Goal: Task Accomplishment & Management: Manage account settings

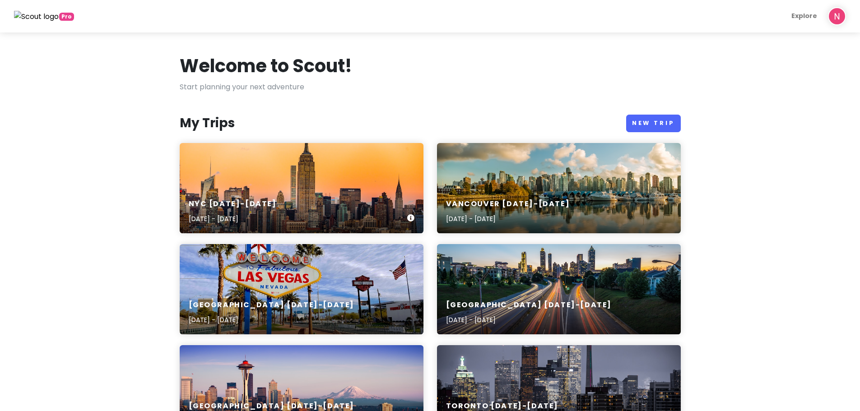
click at [274, 184] on div "NYC [DATE]-[DATE] [DATE] - [DATE]" at bounding box center [302, 188] width 244 height 90
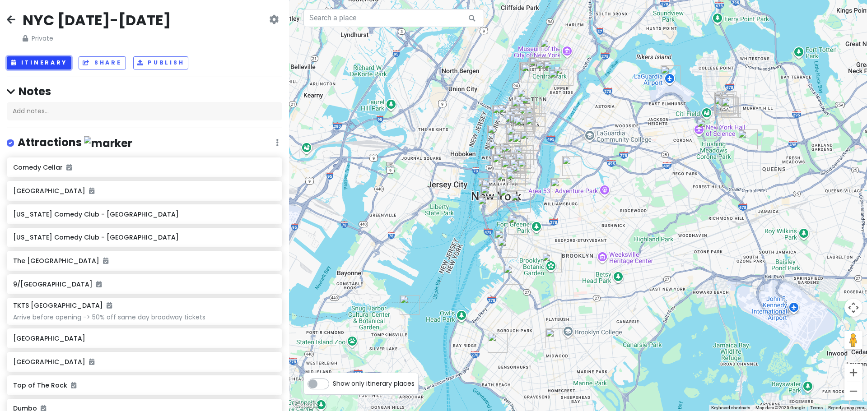
click at [36, 66] on button "Itinerary" at bounding box center [39, 62] width 65 height 13
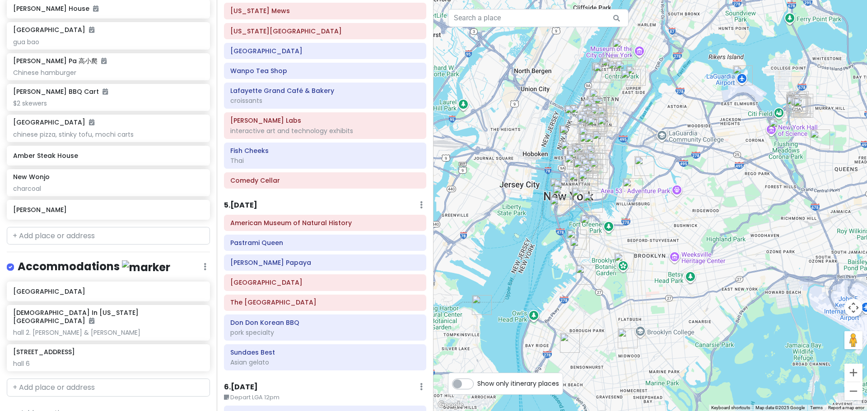
scroll to position [1033, 0]
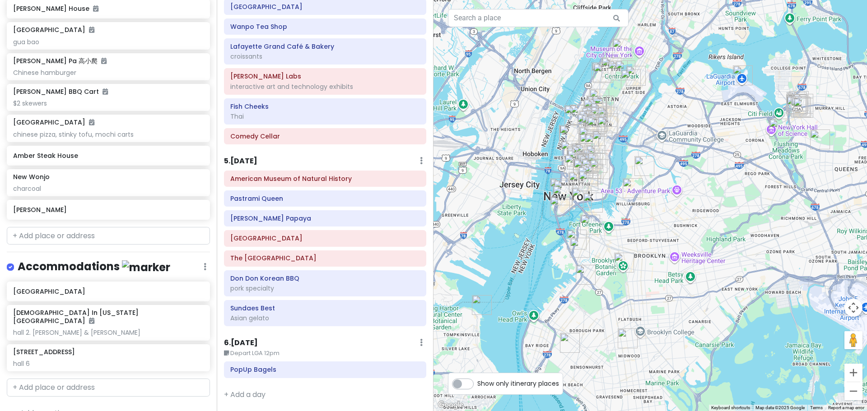
click at [308, 160] on div "5 . [DATE] Add Day Notes Delete Day" at bounding box center [325, 162] width 202 height 15
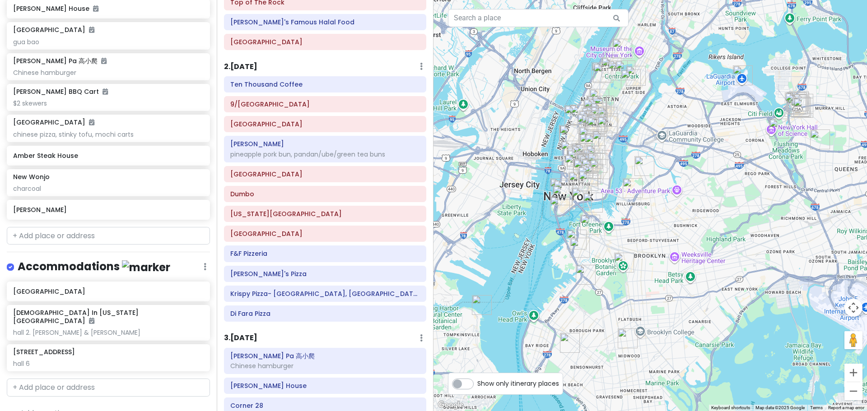
scroll to position [220, 0]
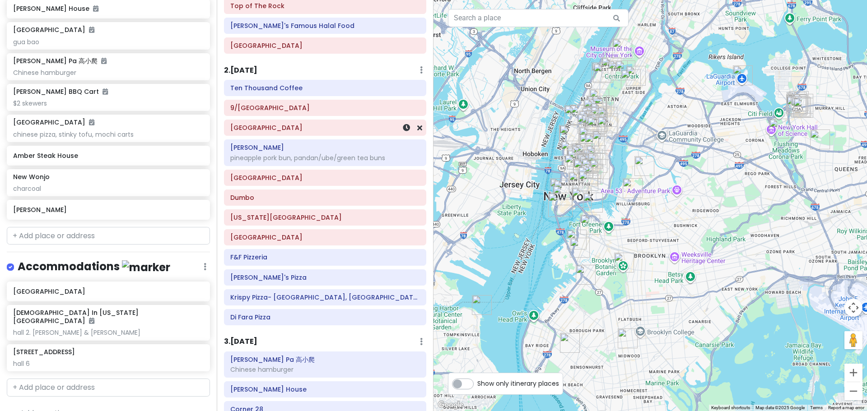
click at [323, 123] on div "[GEOGRAPHIC_DATA]" at bounding box center [325, 128] width 190 height 13
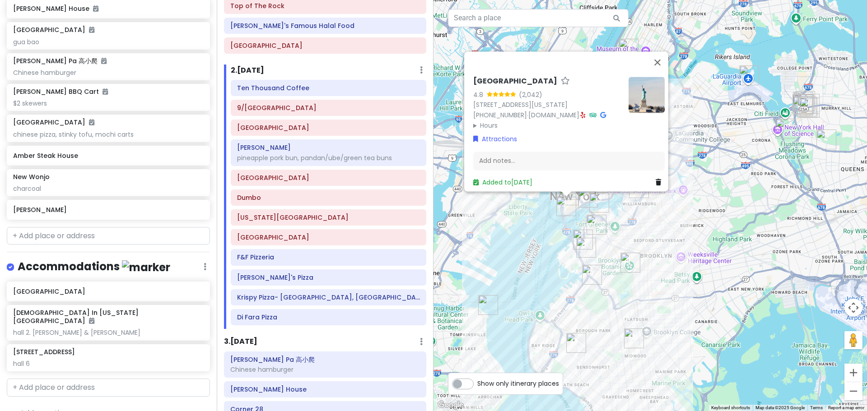
click at [556, 265] on div "[GEOGRAPHIC_DATA] 4.8 (2,042) [STREET_ADDRESS][US_STATE] [PHONE_NUMBER] · [DOMA…" at bounding box center [649, 205] width 433 height 411
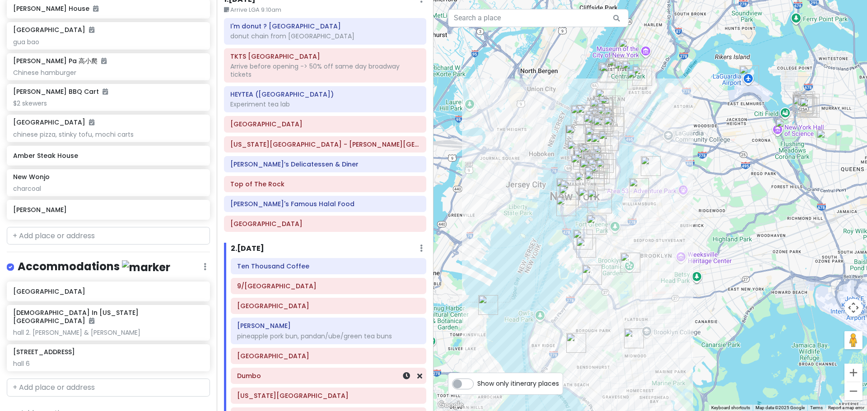
scroll to position [0, 0]
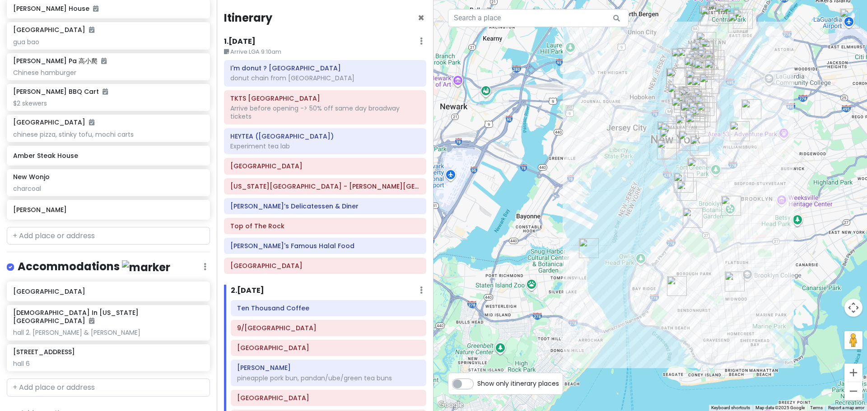
drag, startPoint x: 544, startPoint y: 233, endPoint x: 646, endPoint y: 174, distance: 118.3
click at [564, 174] on div at bounding box center [649, 205] width 433 height 411
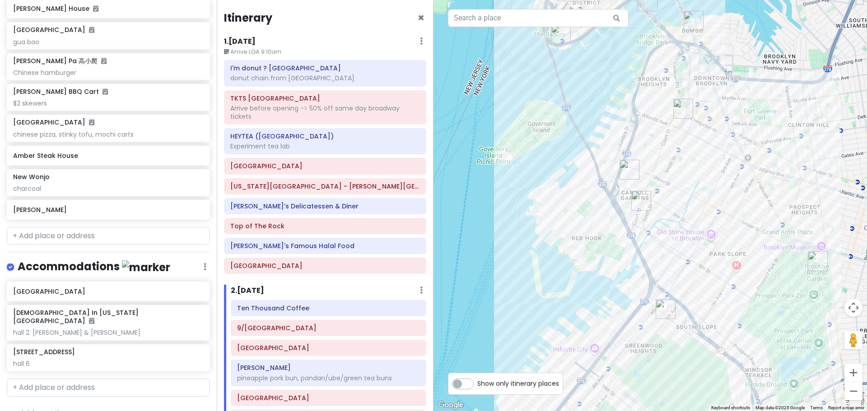
drag, startPoint x: 596, startPoint y: 118, endPoint x: 544, endPoint y: 252, distance: 143.0
click at [544, 251] on div at bounding box center [649, 205] width 433 height 411
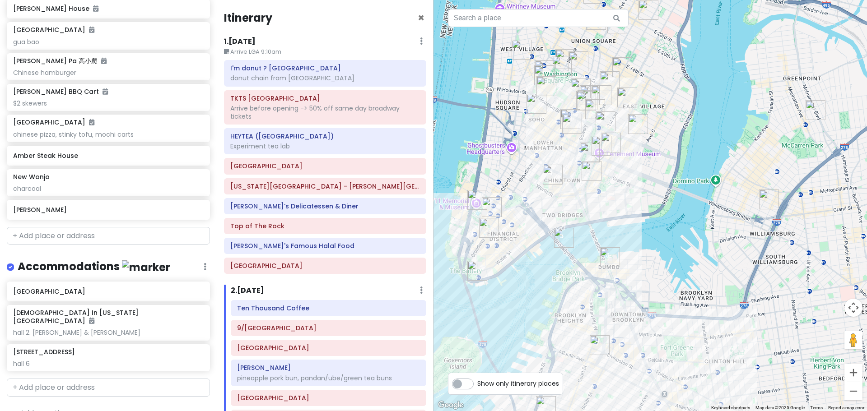
drag, startPoint x: 529, startPoint y: 254, endPoint x: 557, endPoint y: 250, distance: 28.4
click at [557, 250] on div at bounding box center [649, 205] width 433 height 411
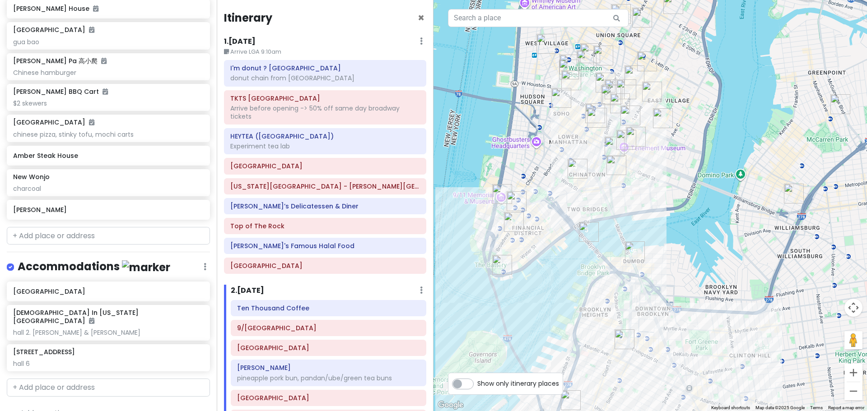
click at [516, 202] on img "Mercer Labs" at bounding box center [517, 201] width 20 height 20
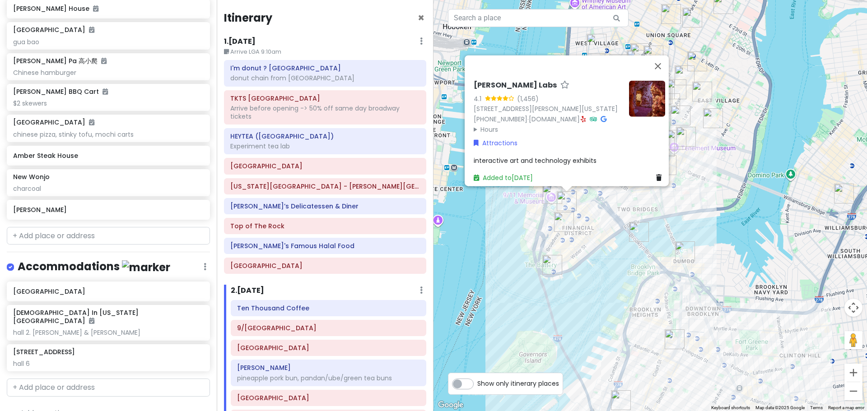
click at [490, 124] on summary "Hours" at bounding box center [548, 129] width 148 height 10
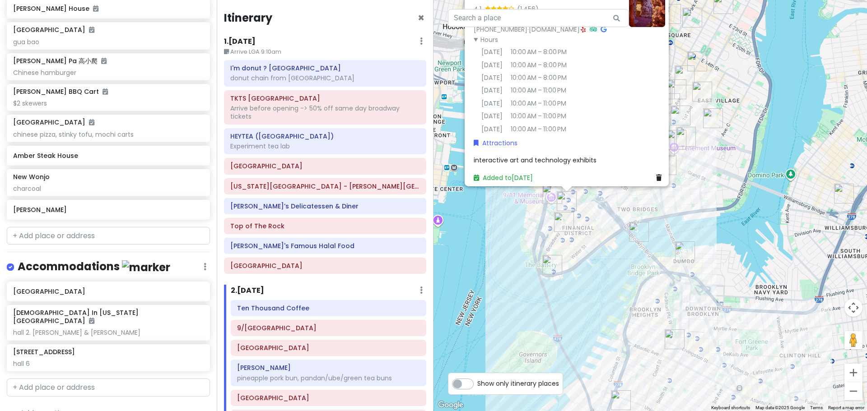
click at [545, 194] on img "9/11 Memorial & Museum" at bounding box center [552, 194] width 20 height 20
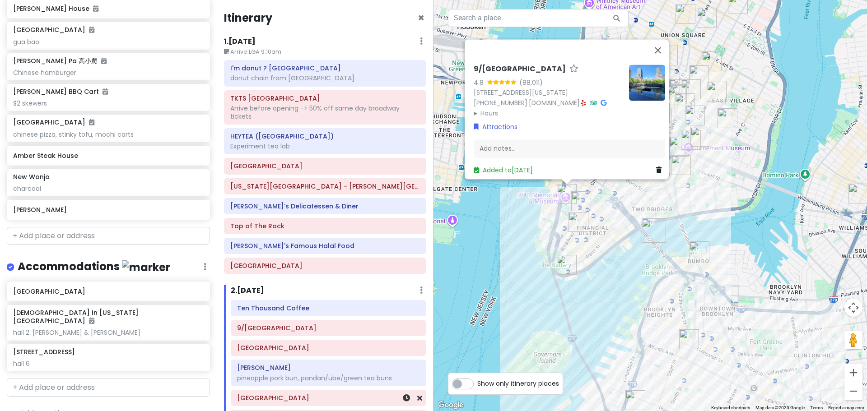
scroll to position [181, 0]
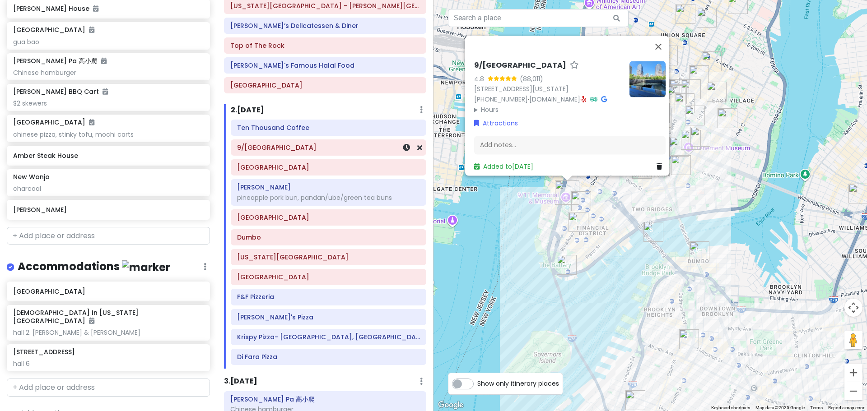
click at [334, 151] on h6 "9/[GEOGRAPHIC_DATA]" at bounding box center [328, 148] width 183 height 8
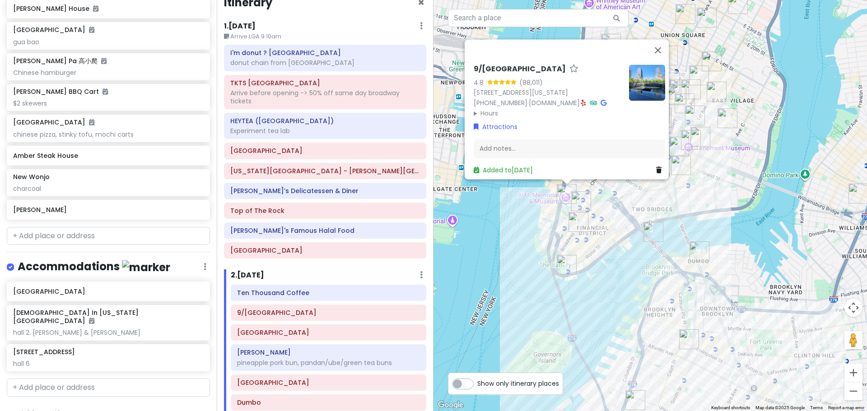
scroll to position [0, 0]
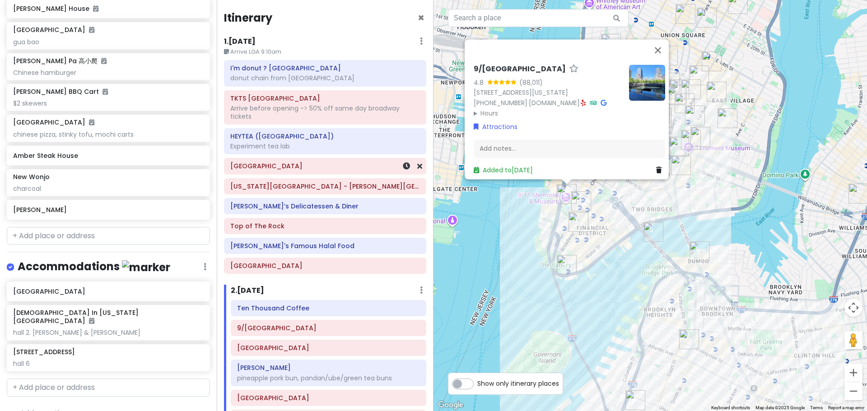
click at [300, 169] on h6 "[GEOGRAPHIC_DATA]" at bounding box center [325, 166] width 190 height 8
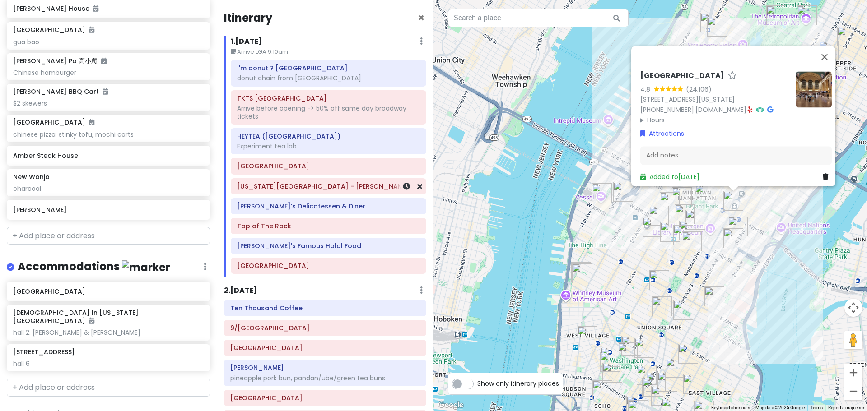
click at [320, 189] on h6 "[US_STATE][GEOGRAPHIC_DATA] - [PERSON_NAME][GEOGRAPHIC_DATA]" at bounding box center [328, 186] width 183 height 8
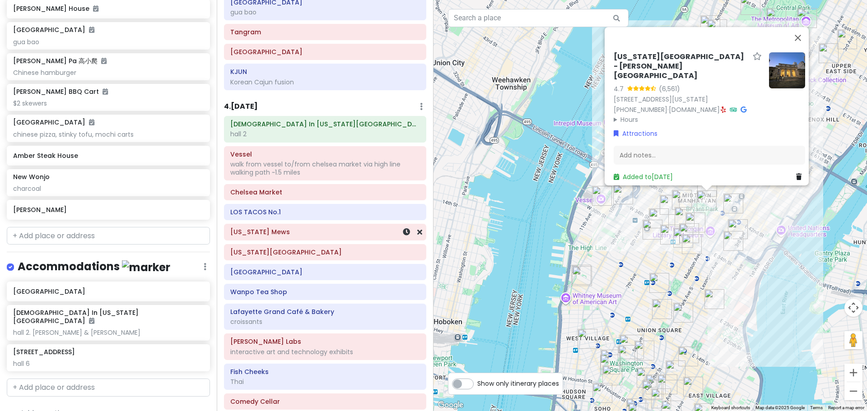
scroll to position [813, 0]
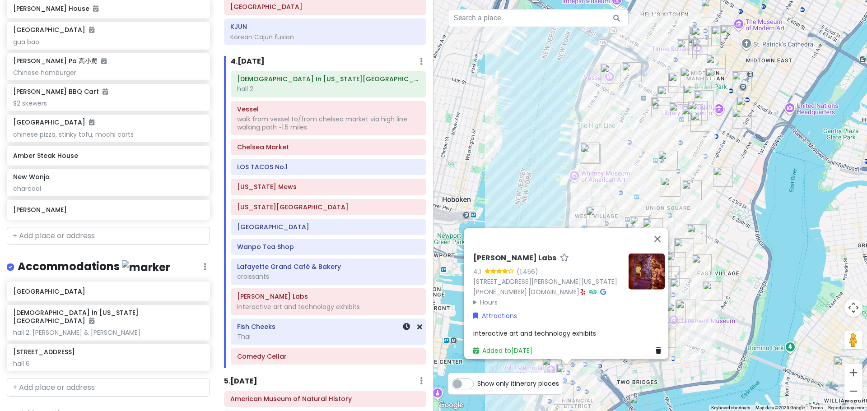
click at [314, 330] on h6 "Fish Cheeks" at bounding box center [328, 327] width 183 height 8
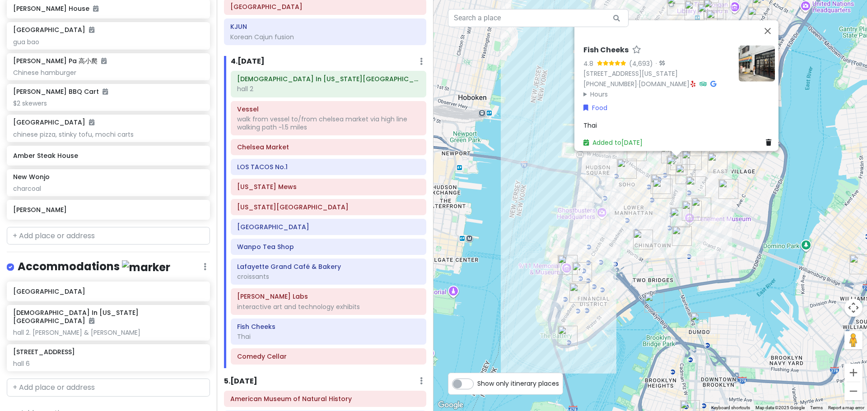
drag, startPoint x: 636, startPoint y: 363, endPoint x: 652, endPoint y: 259, distance: 104.6
click at [564, 259] on div "Fish Cheeks 4.8 (4,693) · [STREET_ADDRESS][US_STATE] [PHONE_NUMBER] · [DOMAIN_N…" at bounding box center [649, 205] width 433 height 411
click at [564, 270] on img "Mercer Labs" at bounding box center [582, 272] width 20 height 20
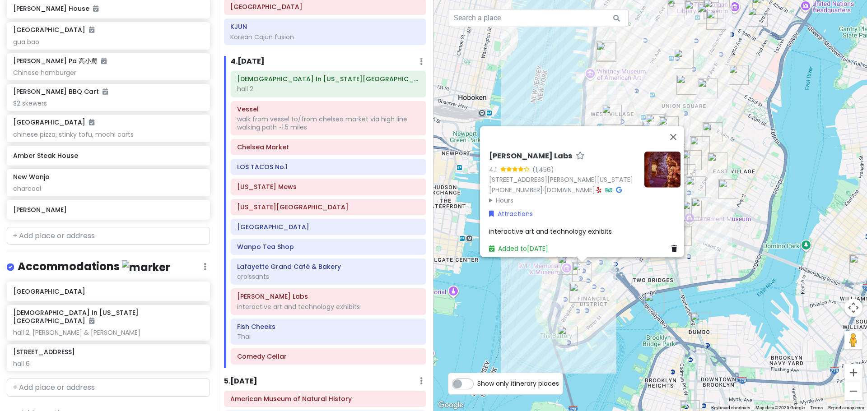
click at [564, 275] on div "[PERSON_NAME] Labs 4.1 (1,456) [STREET_ADDRESS][PERSON_NAME][US_STATE] [PHONE_N…" at bounding box center [649, 205] width 433 height 411
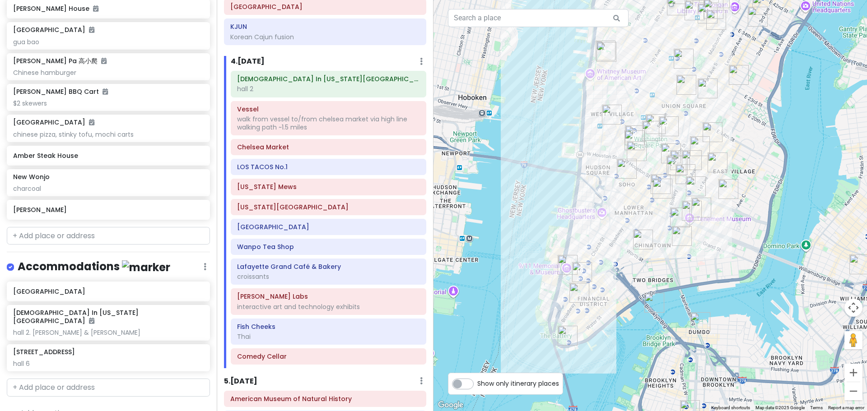
click at [564, 269] on div at bounding box center [649, 205] width 433 height 411
click at [297, 314] on div "[PERSON_NAME] Labs interactive art and technology exhibits" at bounding box center [328, 301] width 195 height 25
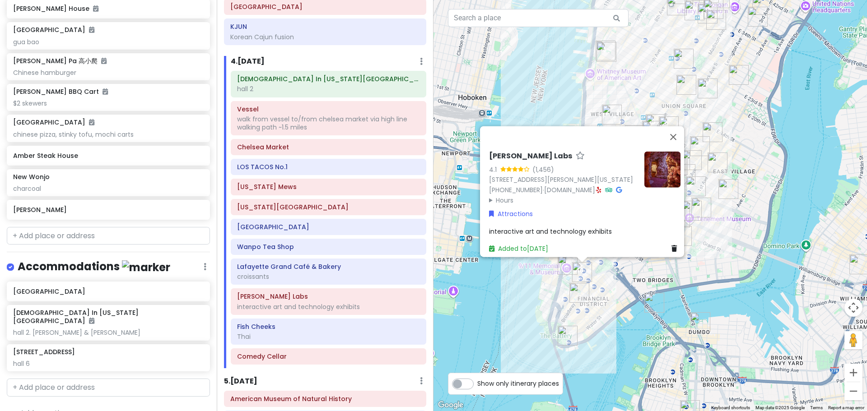
click at [502, 195] on summary "Hours" at bounding box center [563, 200] width 148 height 10
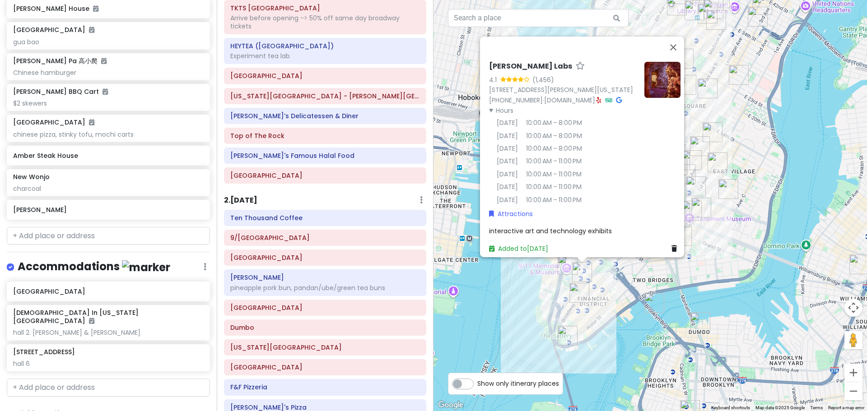
scroll to position [0, 0]
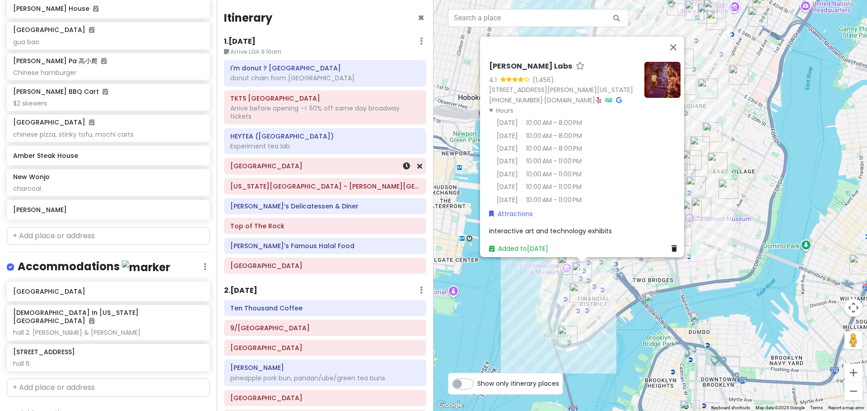
click at [313, 173] on div "[GEOGRAPHIC_DATA]" at bounding box center [324, 165] width 201 height 15
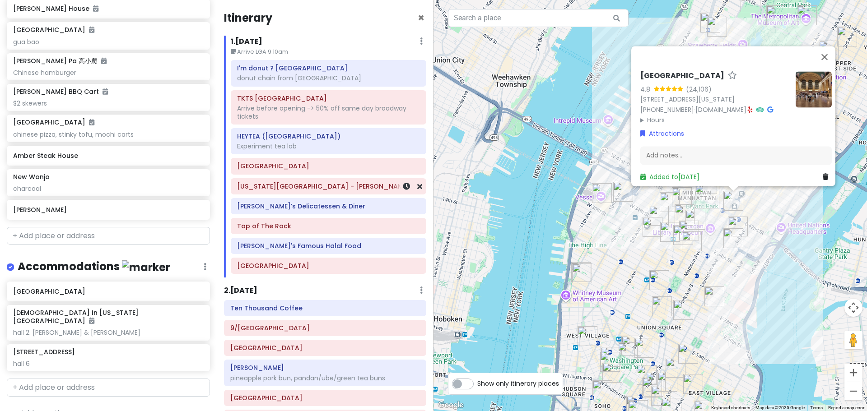
click at [299, 192] on div "[US_STATE][GEOGRAPHIC_DATA] - [PERSON_NAME][GEOGRAPHIC_DATA]" at bounding box center [328, 186] width 183 height 13
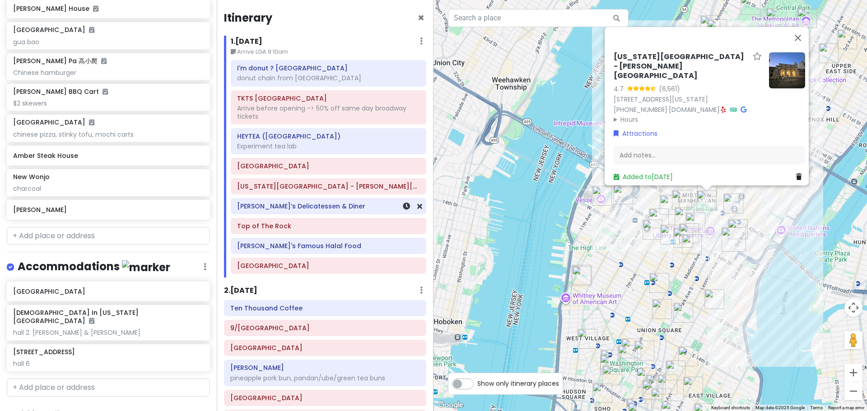
click at [287, 210] on div "[PERSON_NAME]’s Delicatessen & Diner" at bounding box center [328, 206] width 183 height 13
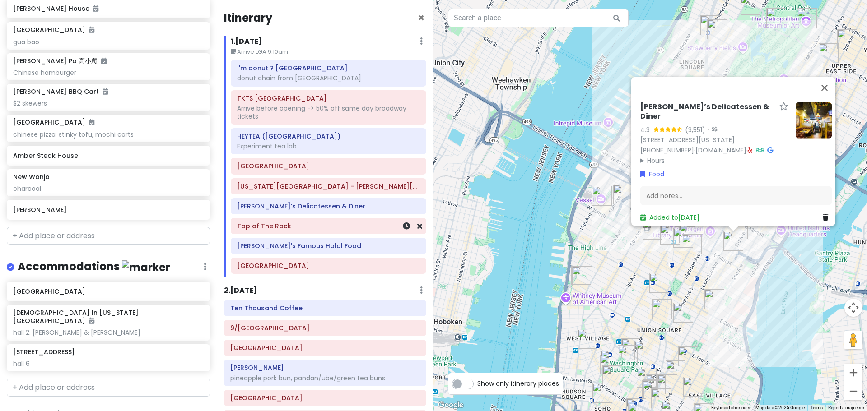
click at [269, 233] on div "Top of The Rock" at bounding box center [328, 226] width 195 height 15
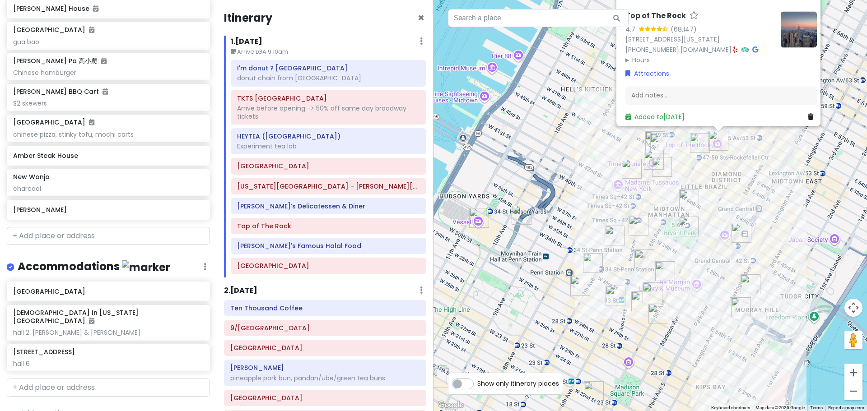
click at [564, 319] on div "Top of The Rock 4.7 (68,147) [STREET_ADDRESS][US_STATE] [PHONE_NUMBER] · [DOMAI…" at bounding box center [649, 205] width 433 height 411
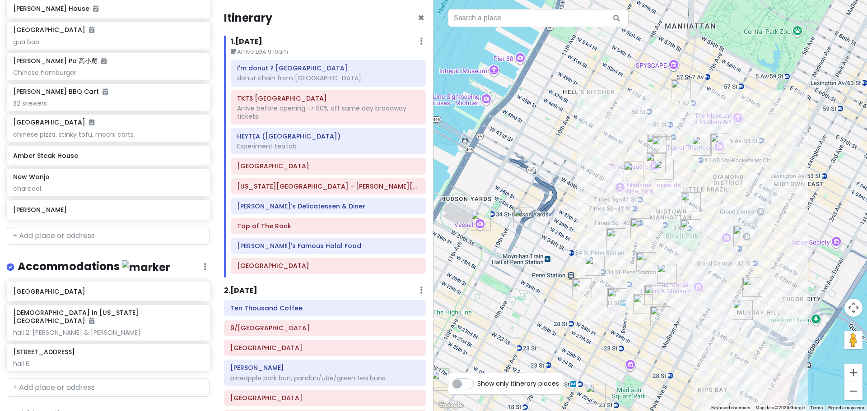
drag, startPoint x: 504, startPoint y: 185, endPoint x: 572, endPoint y: 221, distance: 77.4
click at [560, 224] on div at bounding box center [649, 205] width 433 height 411
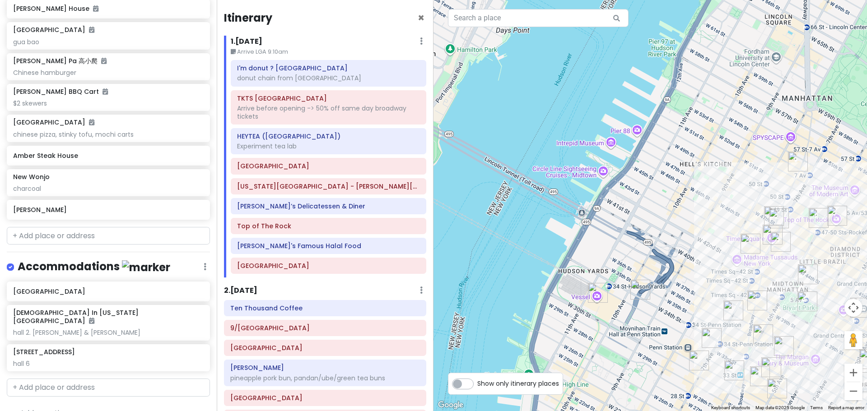
click at [564, 288] on img "Church In New York City" at bounding box center [640, 290] width 20 height 20
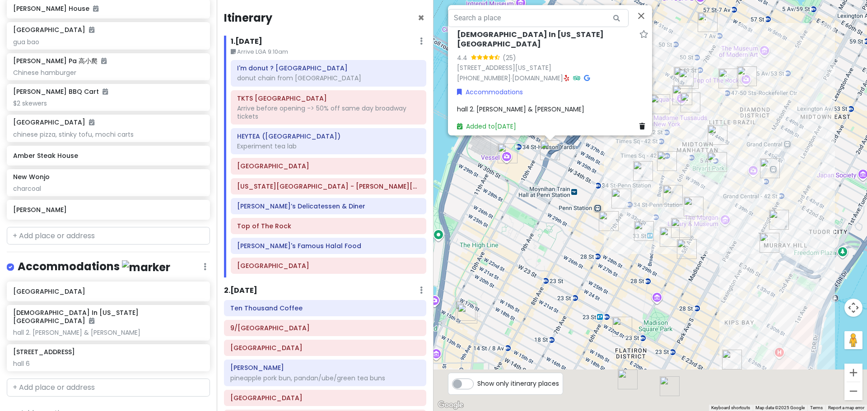
drag, startPoint x: 682, startPoint y: 317, endPoint x: 565, endPoint y: 140, distance: 212.3
click at [564, 143] on div "[DEMOGRAPHIC_DATA] In [US_STATE][GEOGRAPHIC_DATA] 4.4 (25) [STREET_ADDRESS][US_…" at bounding box center [649, 205] width 433 height 411
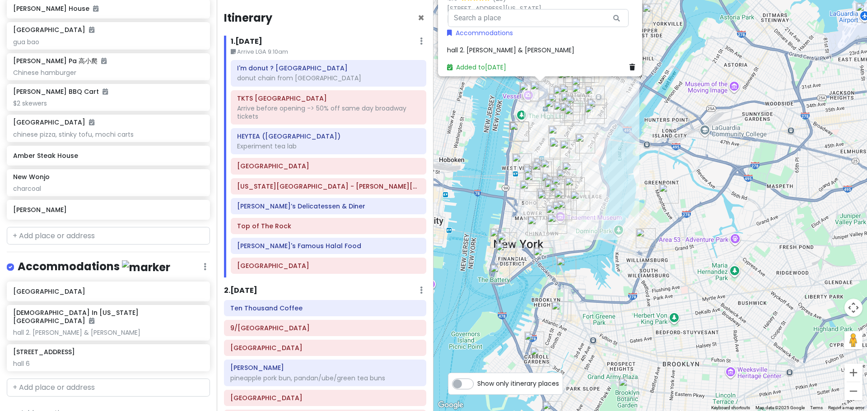
click at [564, 189] on div "[DEMOGRAPHIC_DATA] In [US_STATE][GEOGRAPHIC_DATA] 4.4 (25) [STREET_ADDRESS][US_…" at bounding box center [649, 205] width 433 height 411
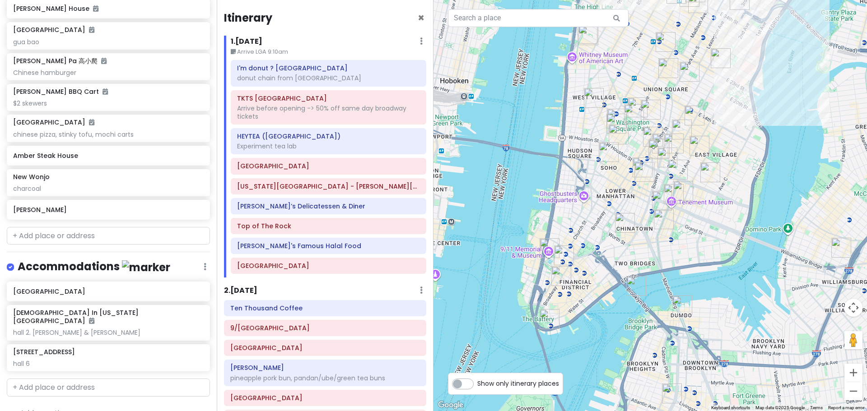
drag, startPoint x: 537, startPoint y: 292, endPoint x: 621, endPoint y: 247, distance: 94.9
click at [564, 247] on div at bounding box center [649, 205] width 433 height 411
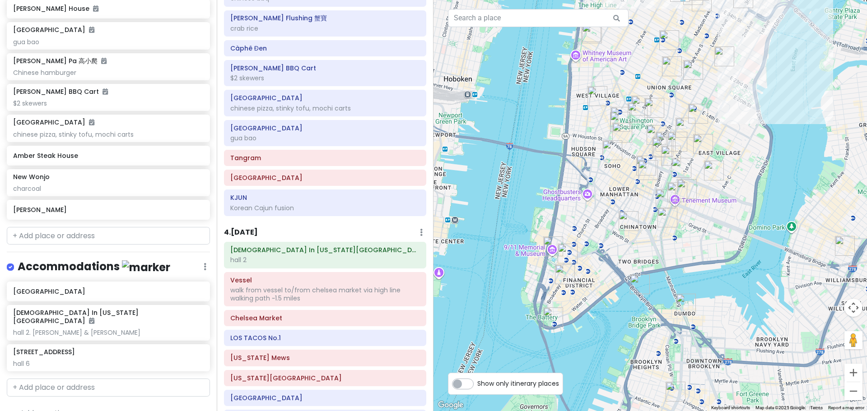
scroll to position [768, 0]
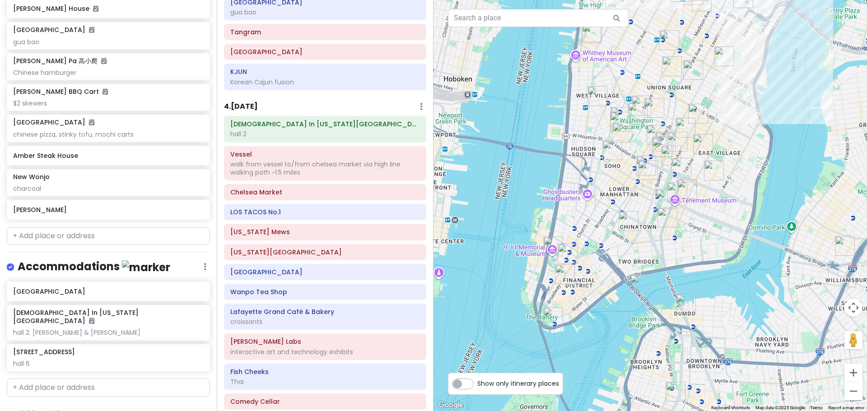
click at [548, 314] on img "Staten Island Ferry" at bounding box center [553, 318] width 20 height 20
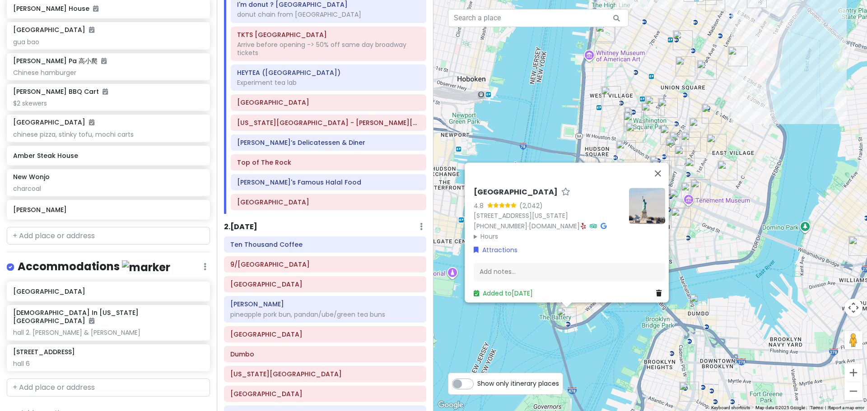
scroll to position [0, 0]
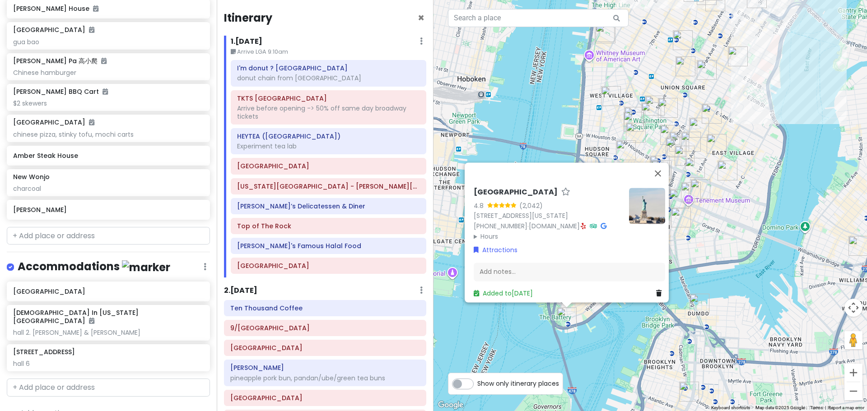
click at [564, 234] on div "[GEOGRAPHIC_DATA] 4.8 (2,042) [STREET_ADDRESS][US_STATE] [PHONE_NUMBER] · [DOMA…" at bounding box center [649, 205] width 433 height 411
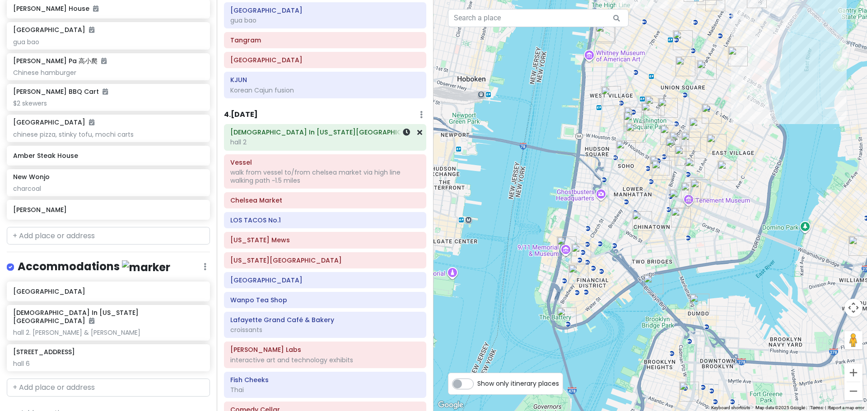
scroll to position [768, 0]
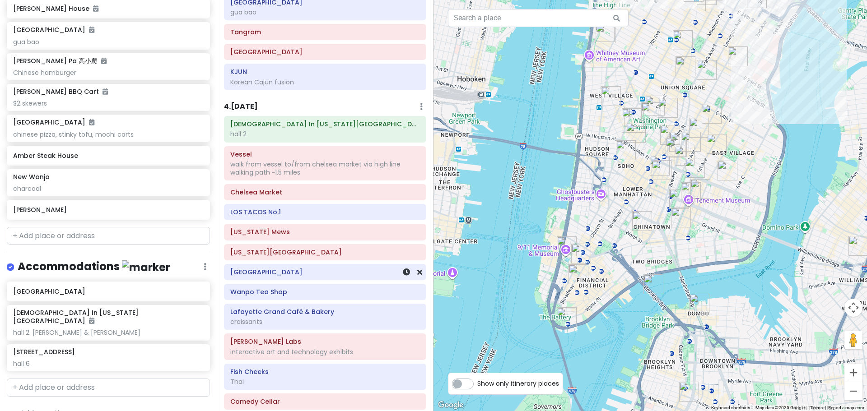
click at [304, 273] on h6 "[GEOGRAPHIC_DATA]" at bounding box center [325, 272] width 190 height 8
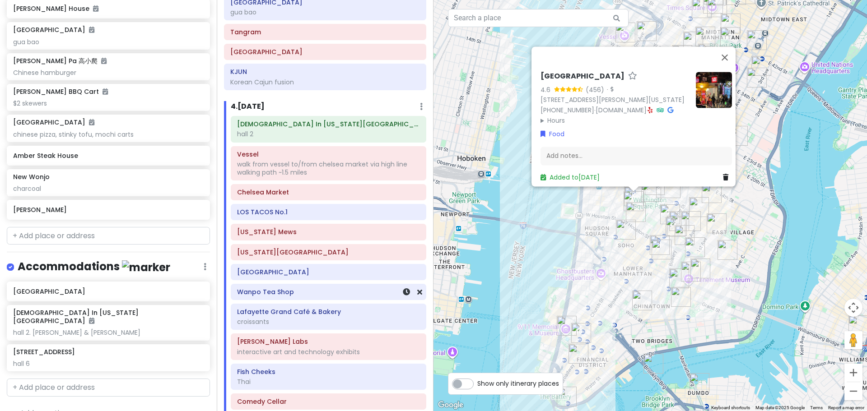
click at [309, 294] on h6 "Wanpo Tea Shop" at bounding box center [328, 292] width 183 height 8
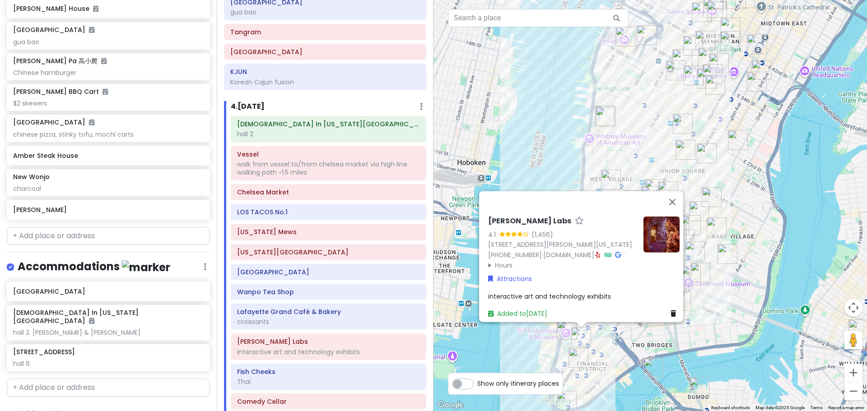
click at [564, 128] on div "[PERSON_NAME] Labs 4.1 (1,456) [STREET_ADDRESS][PERSON_NAME][US_STATE] [PHONE_N…" at bounding box center [649, 205] width 433 height 411
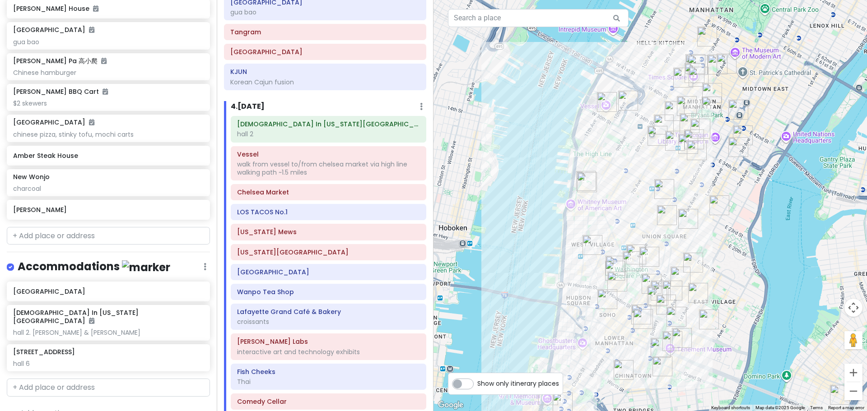
drag, startPoint x: 645, startPoint y: 88, endPoint x: 626, endPoint y: 155, distance: 69.5
click at [564, 155] on div at bounding box center [649, 205] width 433 height 411
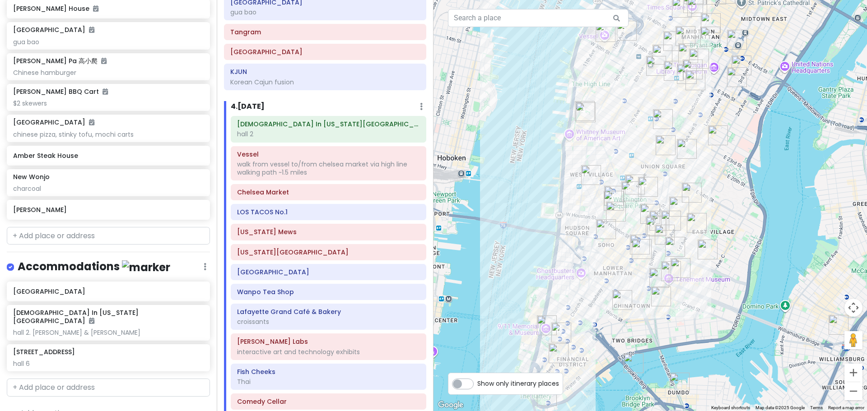
drag, startPoint x: 651, startPoint y: 224, endPoint x: 650, endPoint y: 151, distance: 73.2
click at [564, 151] on div at bounding box center [649, 205] width 433 height 411
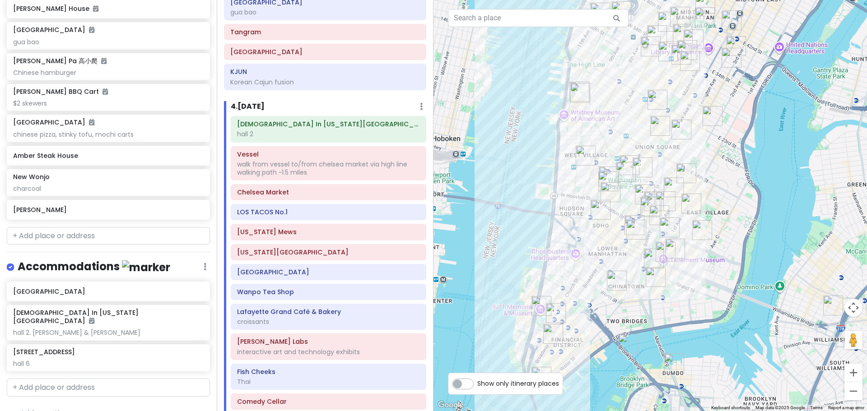
drag, startPoint x: 669, startPoint y: 188, endPoint x: 663, endPoint y: 166, distance: 22.6
click at [564, 166] on div at bounding box center [649, 205] width 433 height 411
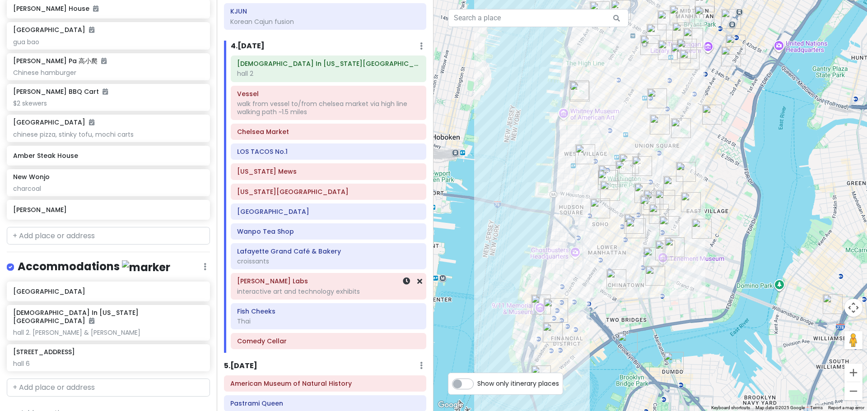
scroll to position [813, 0]
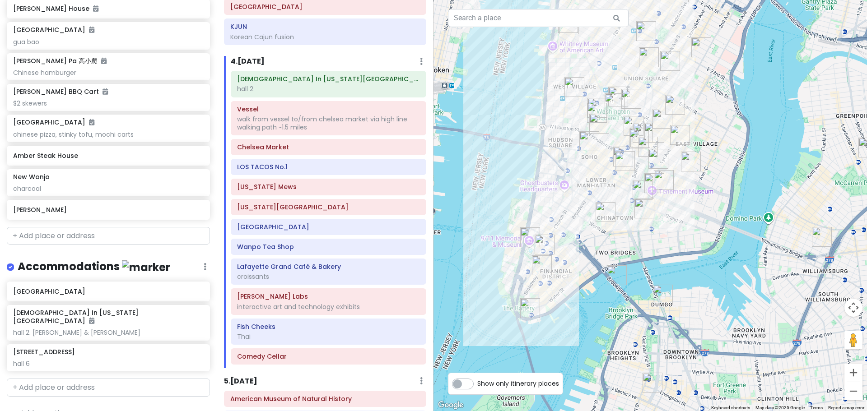
drag, startPoint x: 503, startPoint y: 306, endPoint x: 529, endPoint y: 207, distance: 101.9
click at [529, 228] on img "9/11 Memorial & Museum" at bounding box center [530, 238] width 20 height 20
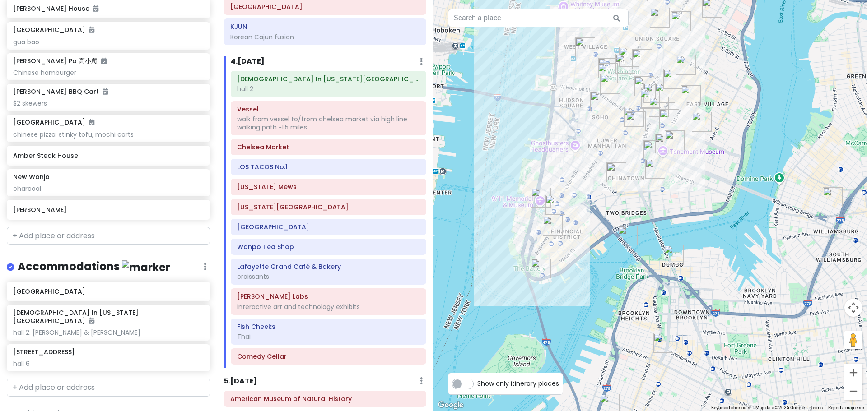
click at [540, 266] on img "Staten Island Ferry" at bounding box center [541, 269] width 20 height 20
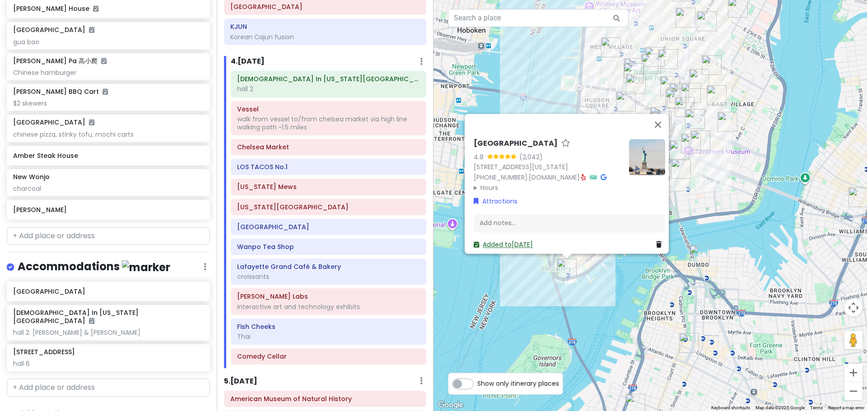
click at [500, 240] on link "Added to [DATE]" at bounding box center [503, 244] width 59 height 9
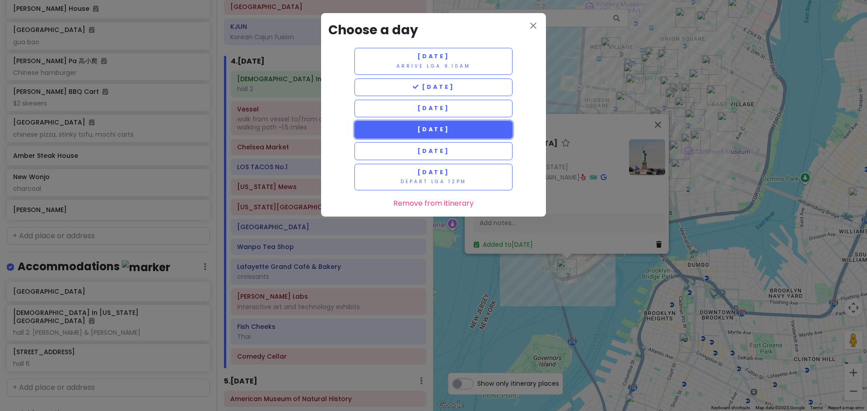
click at [446, 133] on span "[DATE]" at bounding box center [433, 130] width 33 height 8
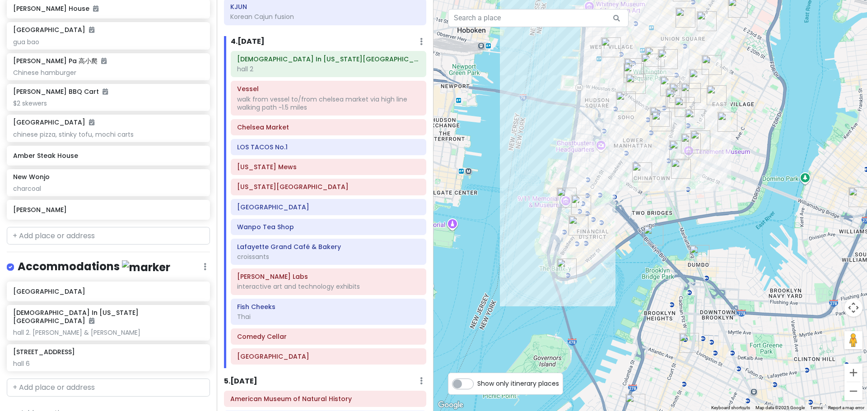
scroll to position [793, 0]
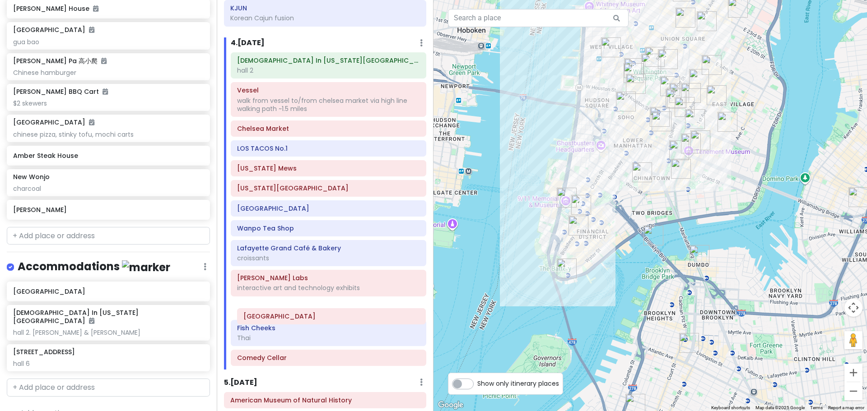
drag, startPoint x: 265, startPoint y: 383, endPoint x: 271, endPoint y: 317, distance: 66.2
click at [271, 318] on div "[DEMOGRAPHIC_DATA] In [US_STATE][GEOGRAPHIC_DATA] 2 Vessel walk from vessel to/…" at bounding box center [328, 210] width 209 height 317
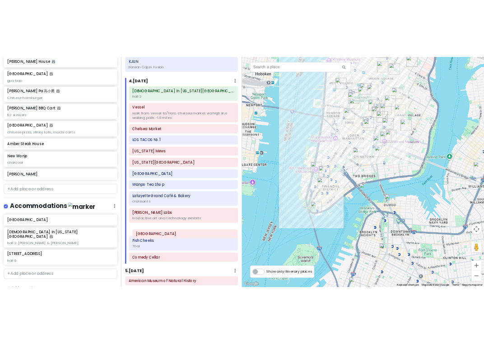
scroll to position [812, 0]
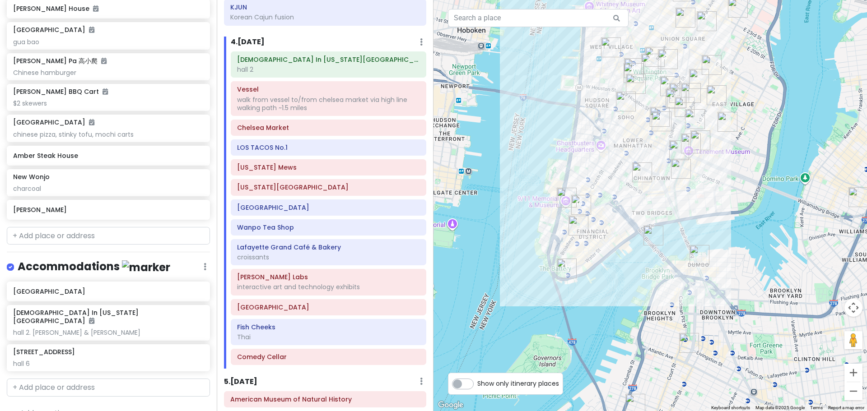
click at [564, 205] on img "Mercer Labs" at bounding box center [581, 205] width 20 height 20
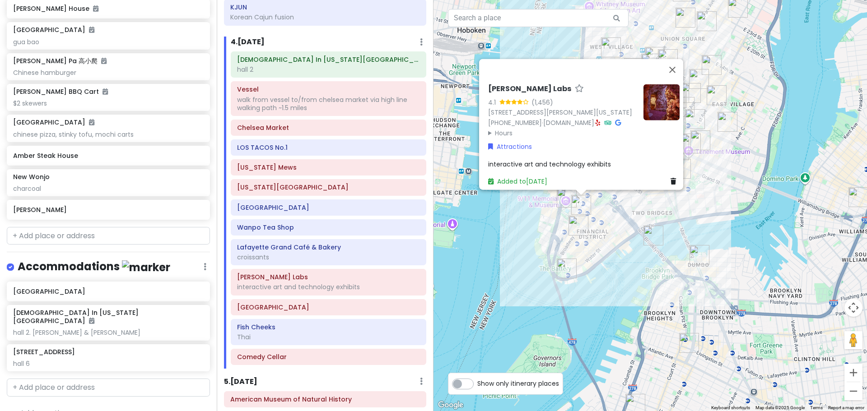
click at [564, 265] on img "Staten Island Ferry" at bounding box center [567, 269] width 20 height 20
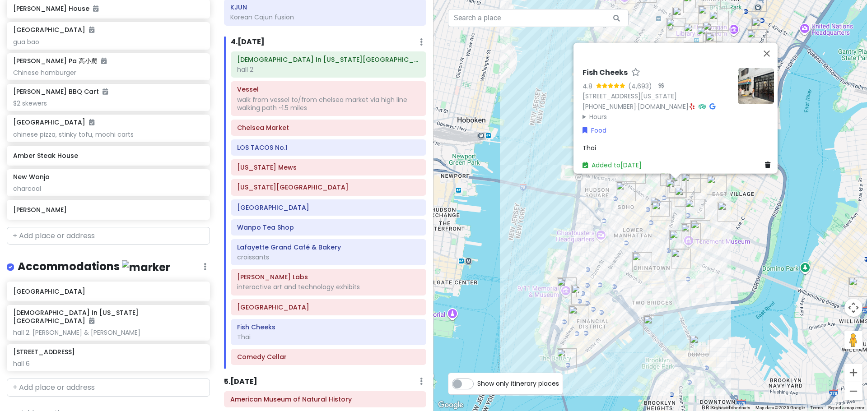
click at [564, 112] on summary "Hours" at bounding box center [656, 117] width 148 height 10
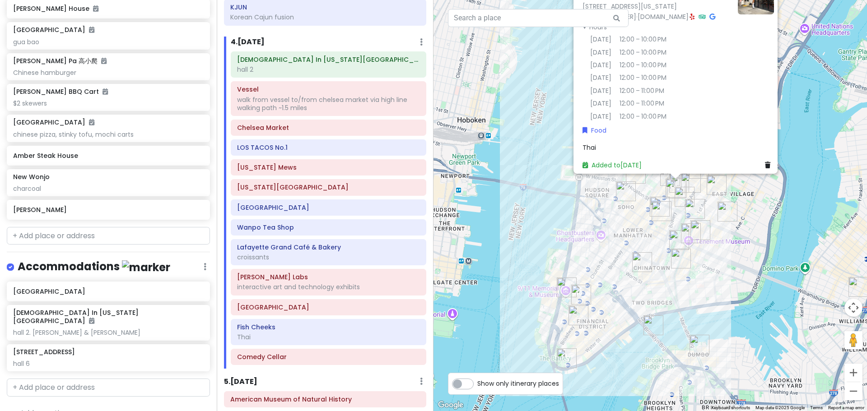
click at [523, 206] on div "Fish Cheeks 4.8 (4,693) · [STREET_ADDRESS][US_STATE] [PHONE_NUMBER] · [DOMAIN_N…" at bounding box center [649, 205] width 433 height 411
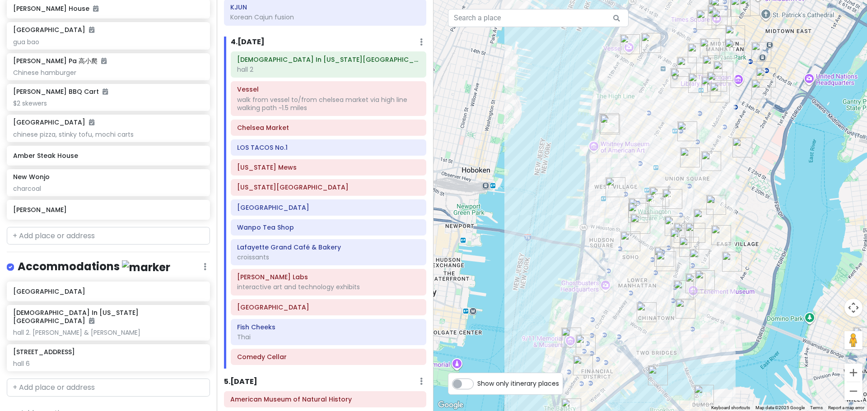
drag, startPoint x: 536, startPoint y: 202, endPoint x: 550, endPoint y: 214, distance: 18.3
click at [550, 214] on div at bounding box center [649, 205] width 433 height 411
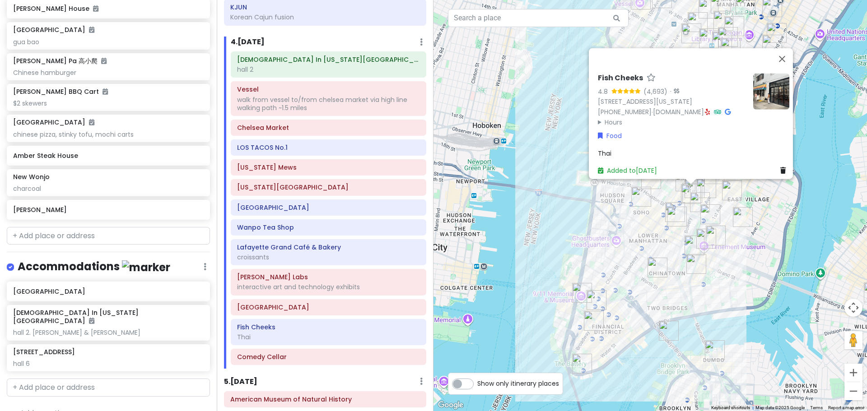
click at [564, 73] on img at bounding box center [771, 91] width 36 height 36
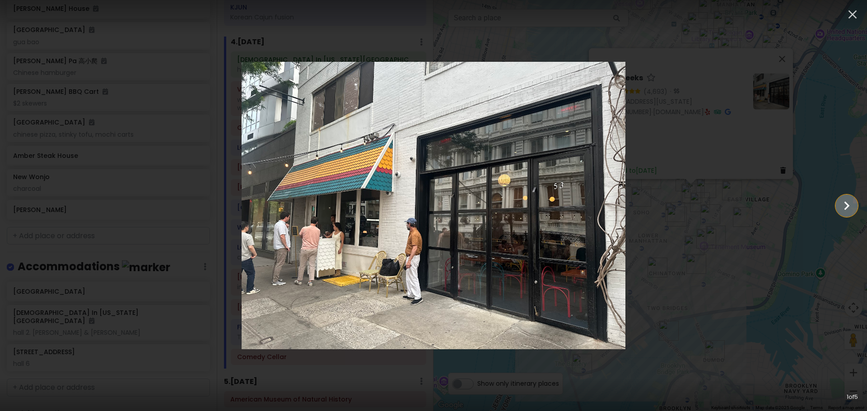
click at [564, 209] on icon "Show slide 2 of 5" at bounding box center [846, 206] width 17 height 22
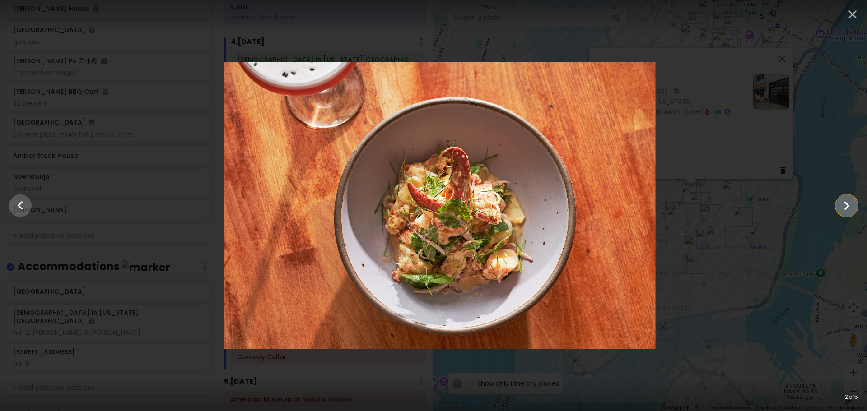
click at [564, 209] on icon "Show slide 3 of 5" at bounding box center [846, 206] width 17 height 22
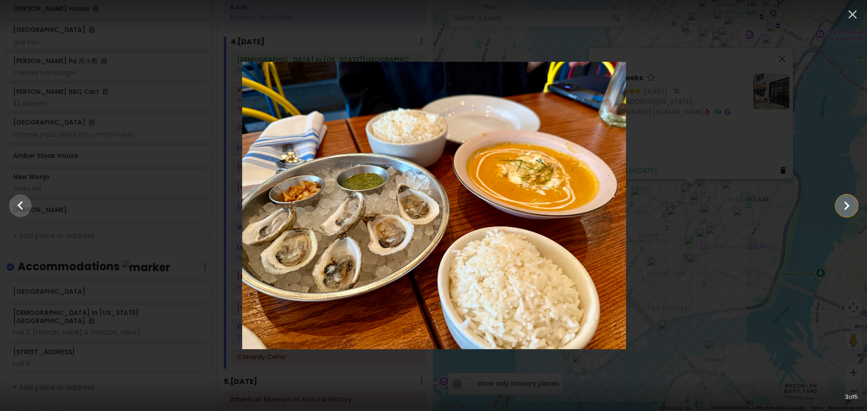
click at [564, 209] on icon "Show slide 4 of 5" at bounding box center [846, 206] width 17 height 22
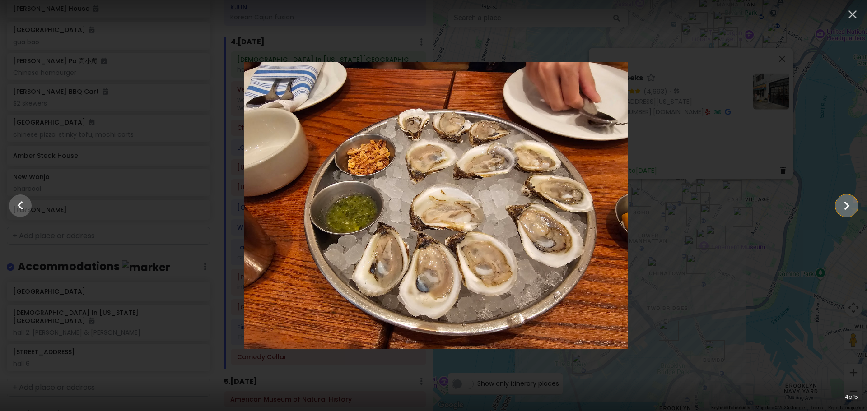
click at [564, 209] on icon "Show slide 5 of 5" at bounding box center [846, 206] width 17 height 22
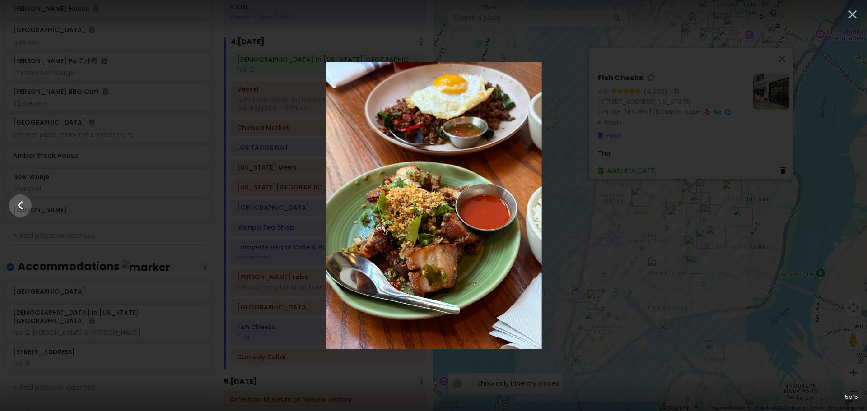
click at [564, 209] on div at bounding box center [433, 206] width 867 height 288
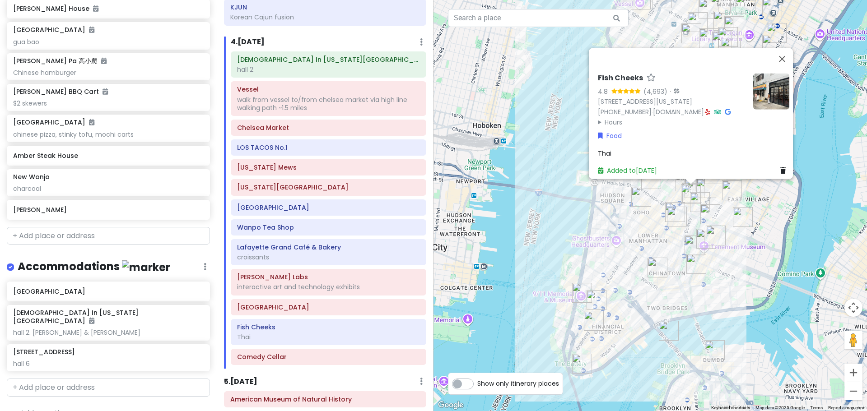
click at [513, 291] on div "Fish Cheeks 4.8 (4,693) · [STREET_ADDRESS][US_STATE] [PHONE_NUMBER] · [DOMAIN_N…" at bounding box center [649, 205] width 433 height 411
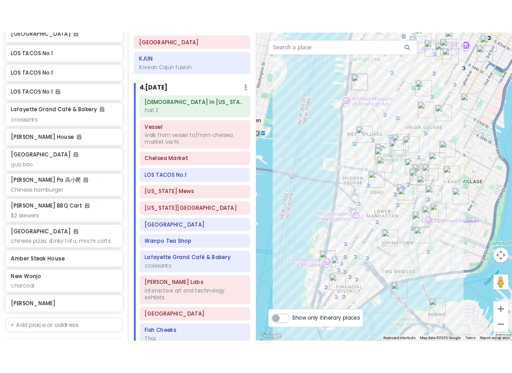
scroll to position [2355, 0]
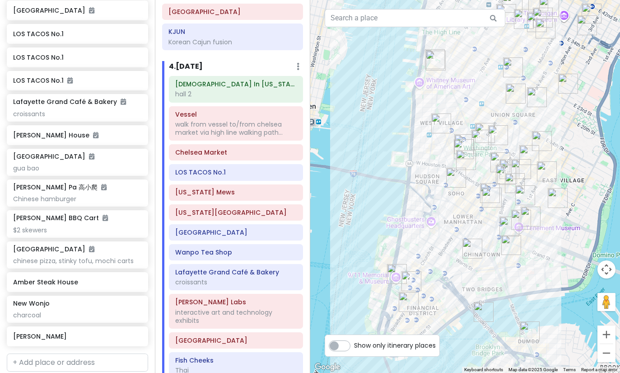
drag, startPoint x: 244, startPoint y: 64, endPoint x: 254, endPoint y: 59, distance: 10.7
click at [244, 64] on div "4 . [DATE] Add Day Notes Delete Day" at bounding box center [236, 68] width 134 height 15
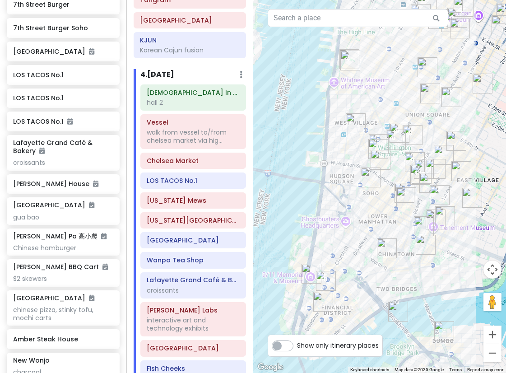
scroll to position [796, 0]
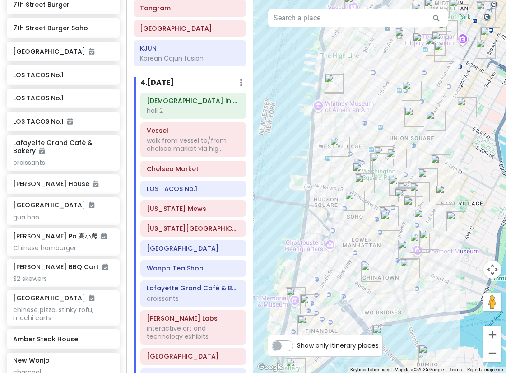
drag, startPoint x: 439, startPoint y: 136, endPoint x: 419, endPoint y: 175, distance: 44.2
click at [419, 175] on div at bounding box center [379, 186] width 253 height 373
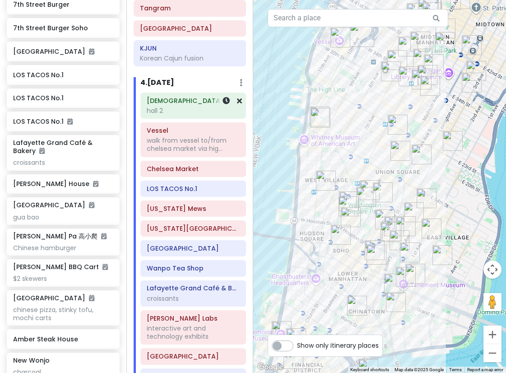
click at [182, 97] on h6 "[DEMOGRAPHIC_DATA] In [US_STATE][GEOGRAPHIC_DATA]" at bounding box center [193, 101] width 93 height 8
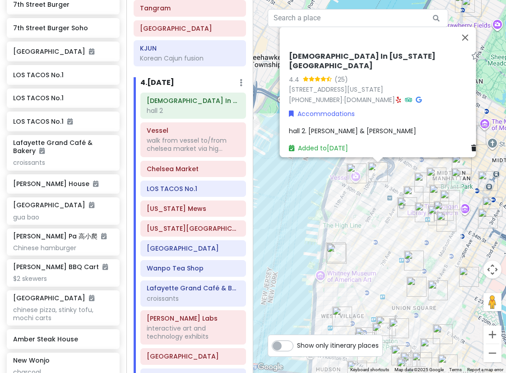
click at [406, 206] on img "PopUp Bagels" at bounding box center [407, 207] width 20 height 20
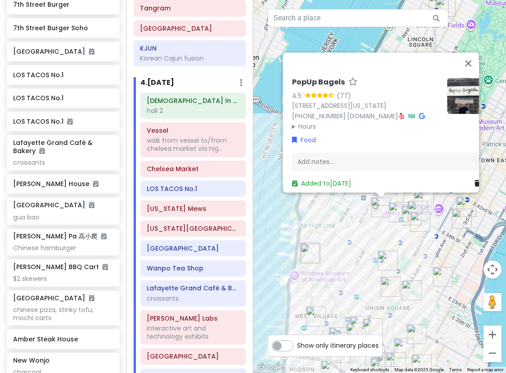
click at [382, 231] on div "PopUp Bagels 4.5 (77) [STREET_ADDRESS][US_STATE] [PHONE_NUMBER] · [DOMAIN_NAME]…" at bounding box center [379, 186] width 253 height 373
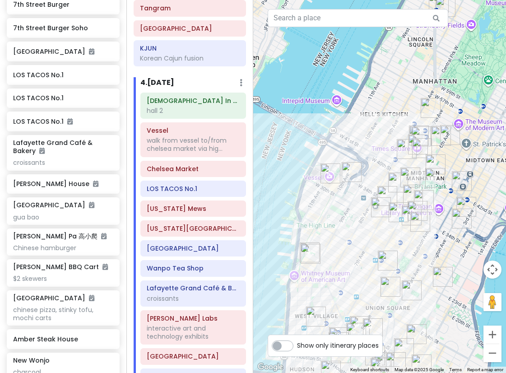
click at [384, 190] on img "LOS TACOS No.1" at bounding box center [387, 196] width 20 height 20
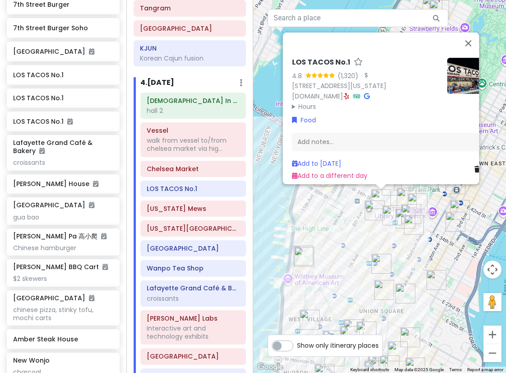
click at [356, 219] on div "LOS TACOS No.1 4.8 (1,320) · [STREET_ADDRESS][US_STATE] [DOMAIN_NAME] · Hours […" at bounding box center [379, 186] width 253 height 373
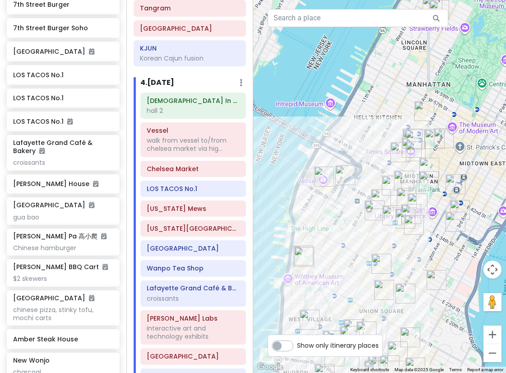
click at [396, 152] on img "LOS TACOS No.1" at bounding box center [401, 152] width 20 height 20
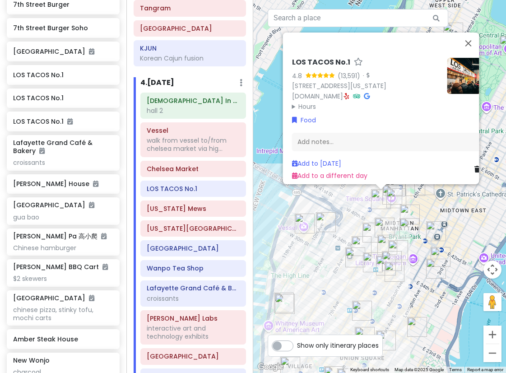
click at [381, 228] on img "7th Street Burger" at bounding box center [373, 233] width 20 height 20
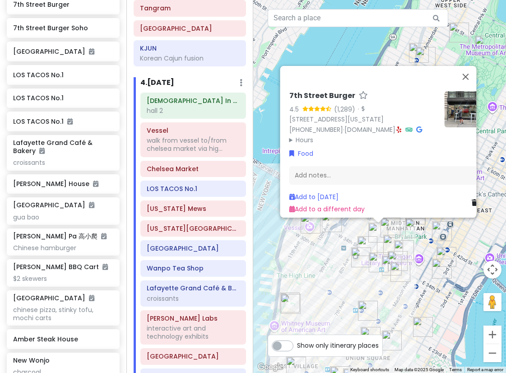
click at [391, 226] on img "Ten Thousand Coffee" at bounding box center [391, 228] width 20 height 20
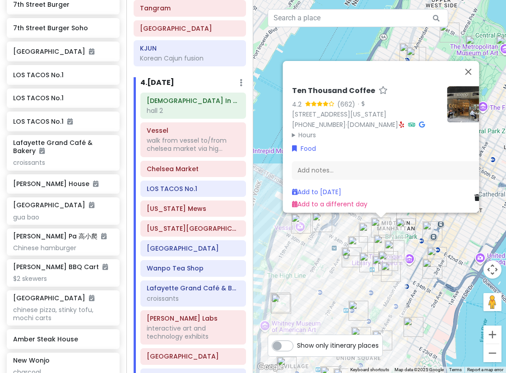
click at [381, 244] on img "Keens Steakhouse" at bounding box center [384, 245] width 20 height 20
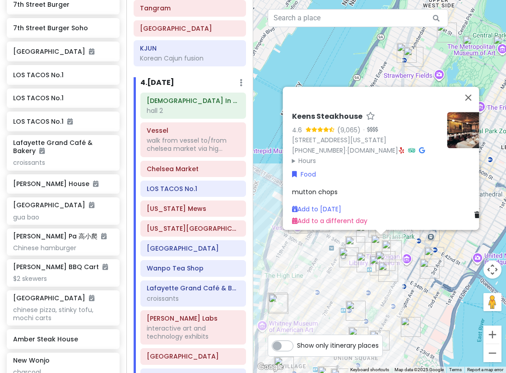
drag, startPoint x: 354, startPoint y: 296, endPoint x: 403, endPoint y: 136, distance: 167.8
click at [401, 156] on div "Keens Steakhouse 4.6 (9,065) · [STREET_ADDRESS][US_STATE] [PHONE_NUMBER] · [DOM…" at bounding box center [379, 186] width 253 height 373
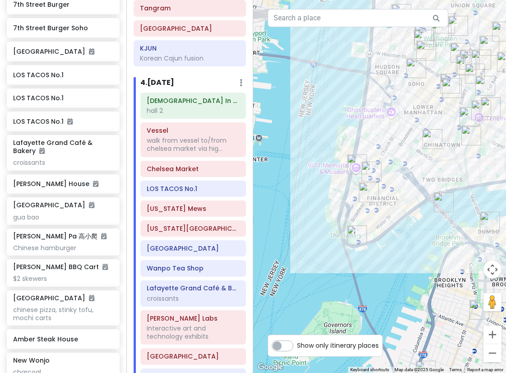
click at [316, 164] on div "Keens Steakhouse 4.6 (9,065) · [STREET_ADDRESS][US_STATE] [PHONE_NUMBER] · [DOM…" at bounding box center [379, 186] width 253 height 373
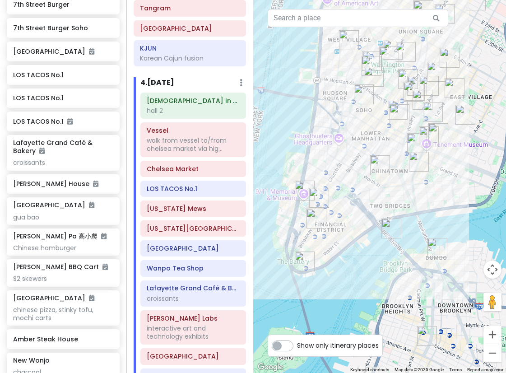
drag, startPoint x: 403, startPoint y: 193, endPoint x: 383, endPoint y: 206, distance: 24.4
click at [383, 206] on div at bounding box center [379, 186] width 253 height 373
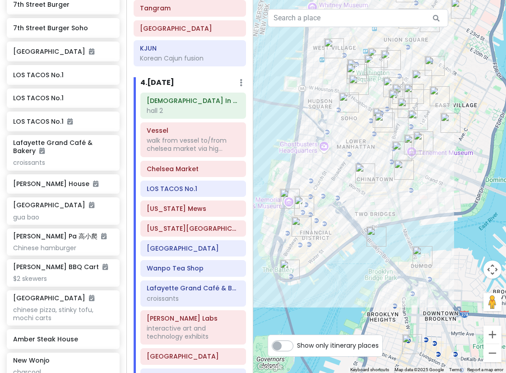
click at [452, 124] on img "Carnitas Ramirez" at bounding box center [451, 123] width 20 height 20
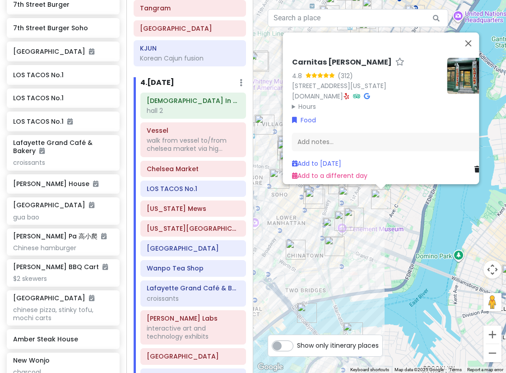
click at [401, 223] on div "Carnitas [PERSON_NAME] 4.8 (312) [STREET_ADDRESS][US_STATE] [DOMAIN_NAME] · Hou…" at bounding box center [379, 186] width 253 height 373
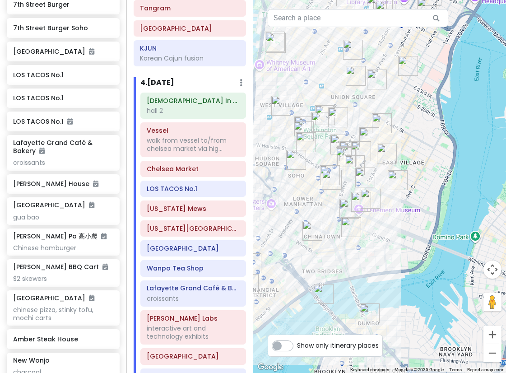
drag, startPoint x: 376, startPoint y: 215, endPoint x: 388, endPoint y: 196, distance: 22.2
click at [388, 196] on div at bounding box center [379, 186] width 253 height 373
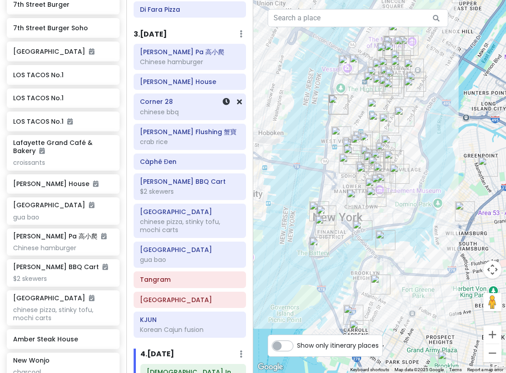
scroll to position [525, 0]
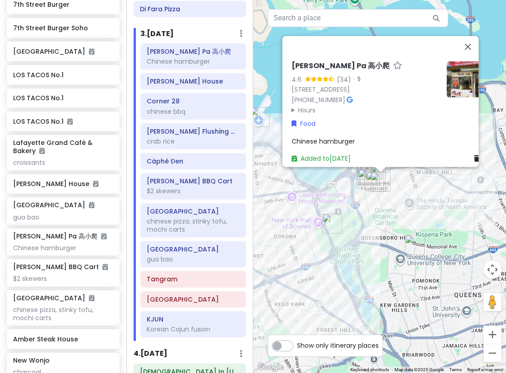
click at [386, 215] on div "[PERSON_NAME] Pa 高小爬 4.6 (34) · [STREET_ADDRESS] [PHONE_NUMBER] · Hours [DATE] …" at bounding box center [379, 186] width 253 height 373
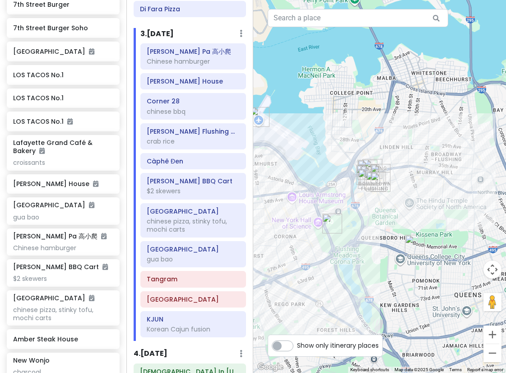
click at [327, 229] on img "Queens Museum" at bounding box center [332, 224] width 20 height 20
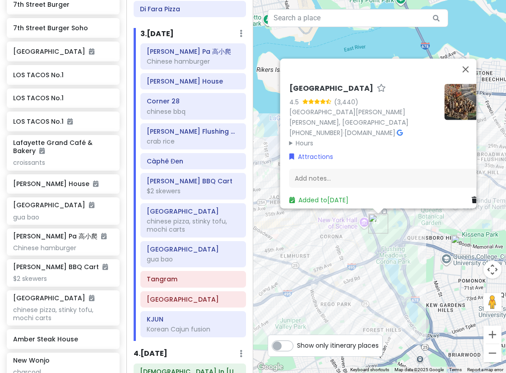
click at [415, 230] on div "[GEOGRAPHIC_DATA] 4.5 (3,440) [STREET_ADDRESS][PERSON_NAME][PERSON_NAME] [PHONE…" at bounding box center [379, 186] width 253 height 373
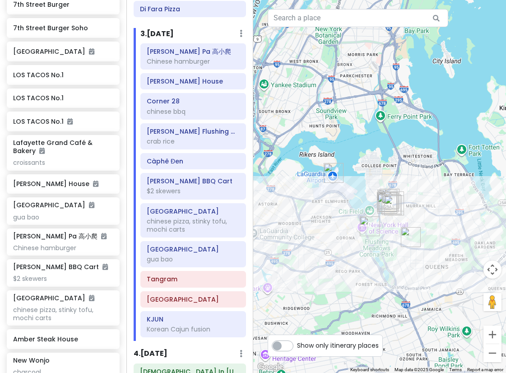
click at [407, 237] on img "Kissena Cafe" at bounding box center [411, 237] width 20 height 20
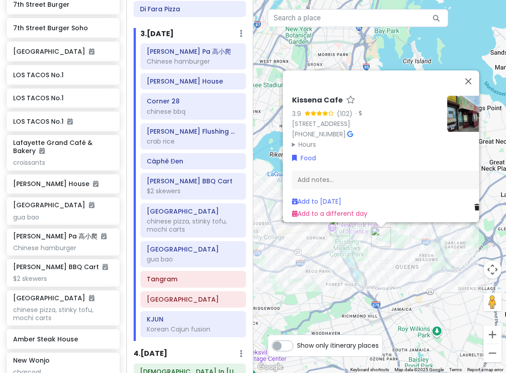
click at [390, 252] on div "Kissena Cafe 3.9 (102) · [STREET_ADDRESS] [PHONE_NUMBER] · Hours [DATE] Closed …" at bounding box center [379, 186] width 253 height 373
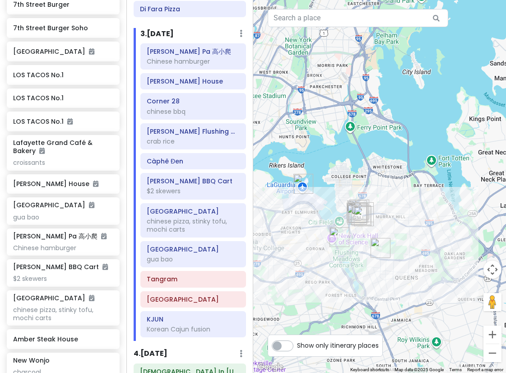
click at [352, 274] on div at bounding box center [379, 186] width 253 height 373
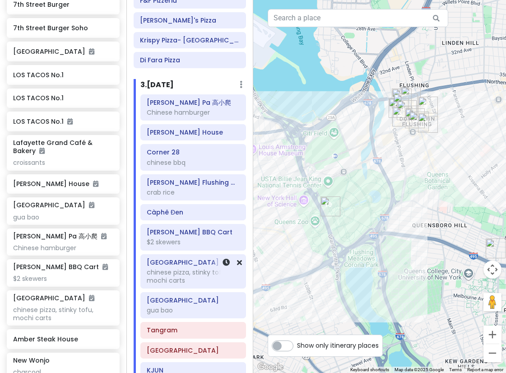
scroll to position [464, 0]
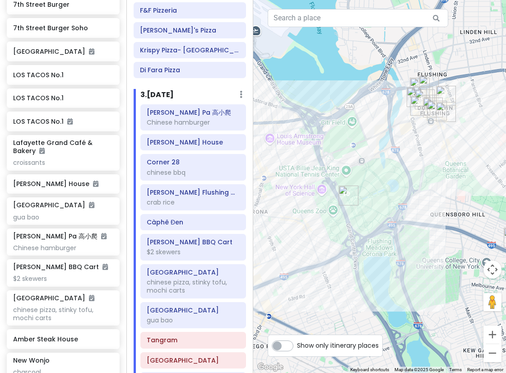
click at [377, 196] on div at bounding box center [379, 186] width 253 height 373
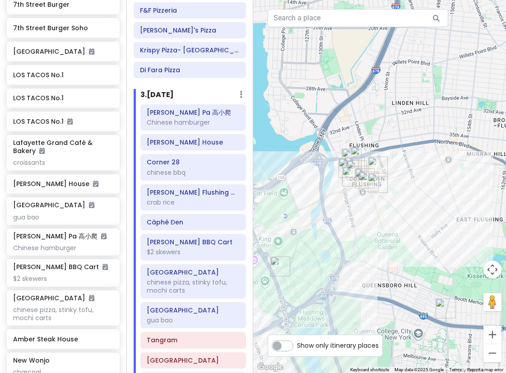
drag, startPoint x: 452, startPoint y: 141, endPoint x: 384, endPoint y: 212, distance: 98.4
click at [384, 212] on div at bounding box center [379, 186] width 253 height 373
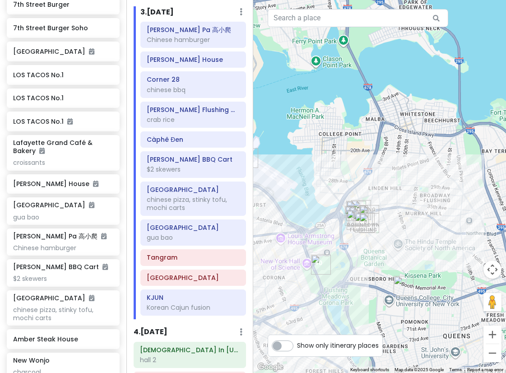
scroll to position [555, 0]
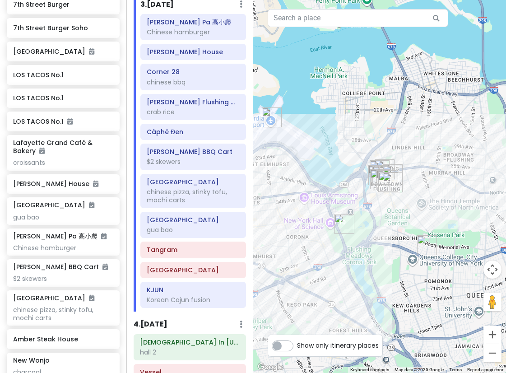
drag, startPoint x: 377, startPoint y: 258, endPoint x: 391, endPoint y: 217, distance: 43.0
click at [391, 217] on div at bounding box center [379, 186] width 253 height 373
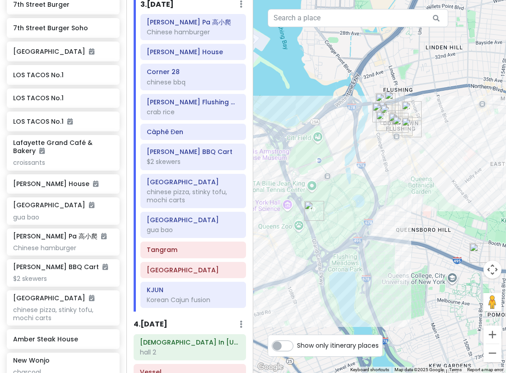
drag, startPoint x: 351, startPoint y: 194, endPoint x: 366, endPoint y: 190, distance: 15.0
click at [366, 190] on div at bounding box center [379, 186] width 253 height 373
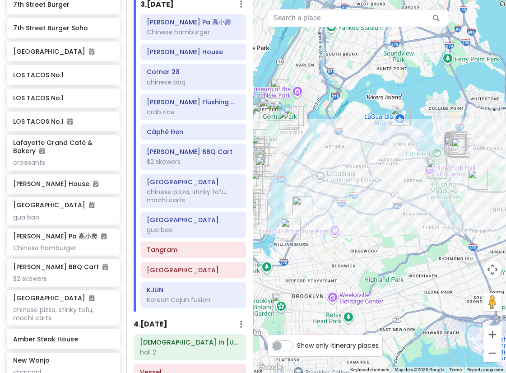
drag, startPoint x: 324, startPoint y: 205, endPoint x: 415, endPoint y: 190, distance: 92.1
click at [415, 190] on div at bounding box center [379, 186] width 253 height 373
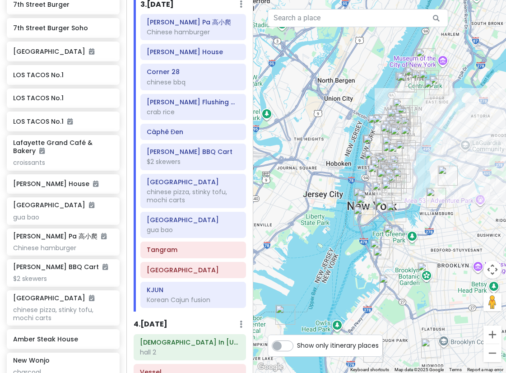
drag, startPoint x: 452, startPoint y: 211, endPoint x: 363, endPoint y: 213, distance: 89.4
click at [366, 213] on div at bounding box center [379, 186] width 253 height 373
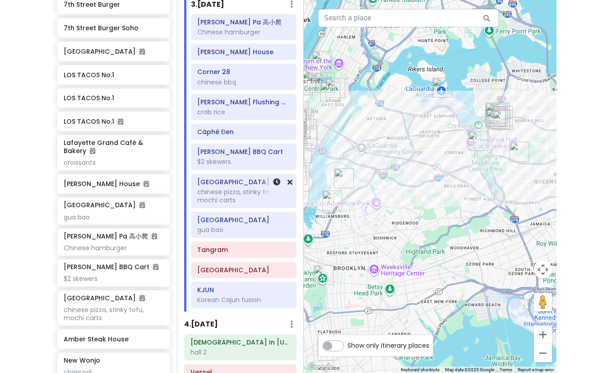
scroll to position [419, 0]
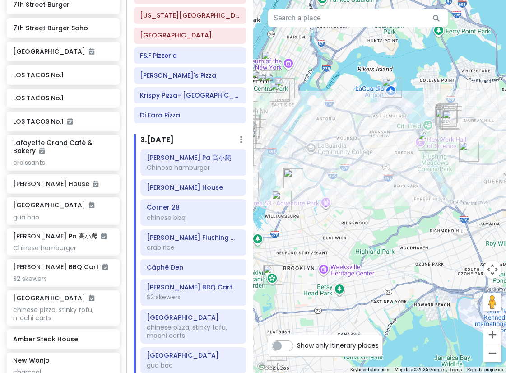
drag, startPoint x: 379, startPoint y: 129, endPoint x: 402, endPoint y: 123, distance: 24.3
click at [396, 125] on div at bounding box center [379, 186] width 253 height 373
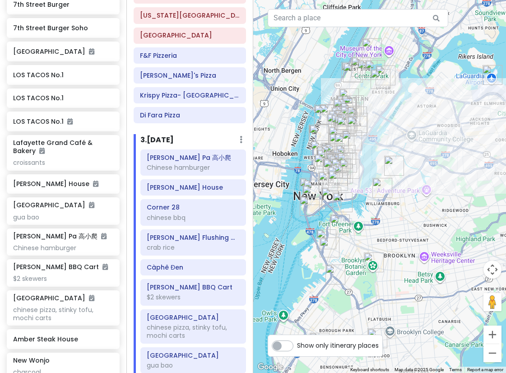
drag, startPoint x: 433, startPoint y: 118, endPoint x: 375, endPoint y: 117, distance: 57.8
click at [375, 117] on div at bounding box center [379, 186] width 253 height 373
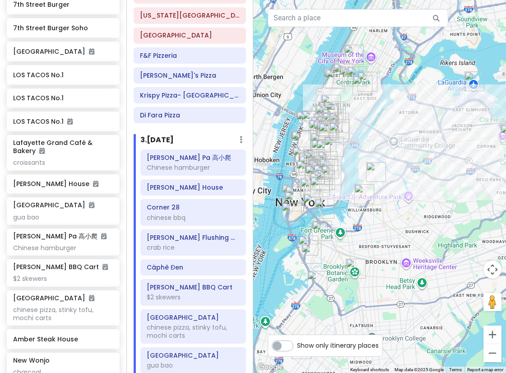
drag, startPoint x: 394, startPoint y: 114, endPoint x: 405, endPoint y: 121, distance: 13.8
click at [405, 121] on div at bounding box center [379, 186] width 253 height 373
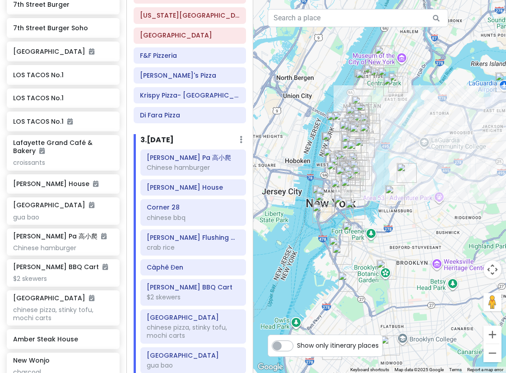
click at [407, 174] on img "Amber Steak House" at bounding box center [407, 173] width 20 height 20
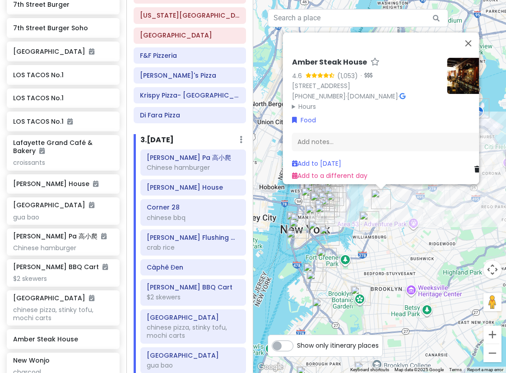
click at [367, 222] on img "L'Industrie Pizzeria" at bounding box center [369, 221] width 20 height 20
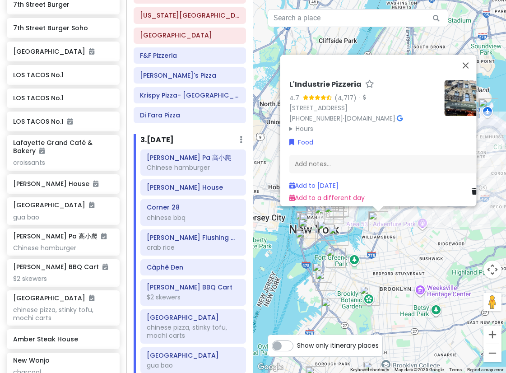
click at [425, 242] on div "L'Industrie Pizzeria 4.7 (4,717) · [STREET_ADDRESS] [PHONE_NUMBER] · [DOMAIN_NA…" at bounding box center [379, 186] width 253 height 373
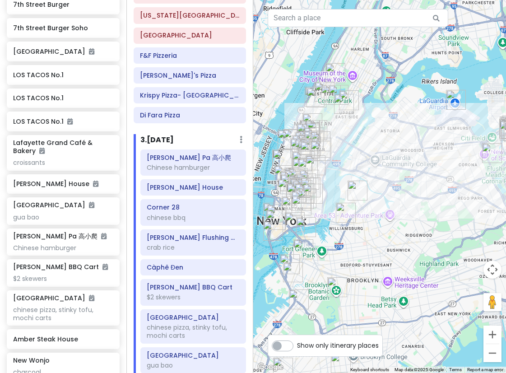
drag, startPoint x: 425, startPoint y: 242, endPoint x: 459, endPoint y: 224, distance: 38.2
click at [454, 226] on div at bounding box center [379, 186] width 253 height 373
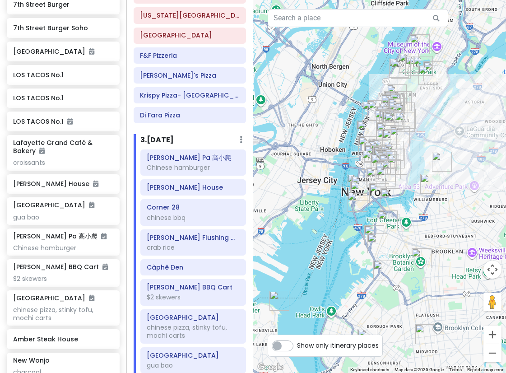
drag, startPoint x: 439, startPoint y: 203, endPoint x: 405, endPoint y: 166, distance: 50.2
click at [405, 166] on div "To navigate, press the arrow keys." at bounding box center [379, 186] width 253 height 373
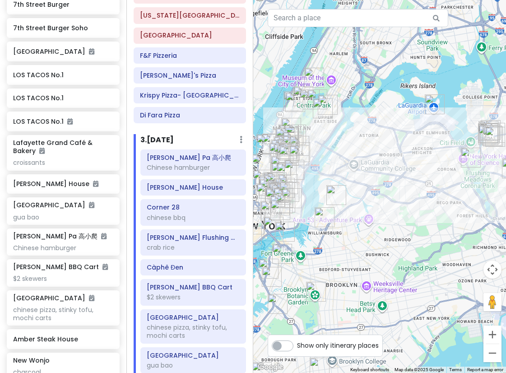
drag, startPoint x: 405, startPoint y: 164, endPoint x: 341, endPoint y: 256, distance: 111.3
click at [341, 256] on div at bounding box center [379, 186] width 253 height 373
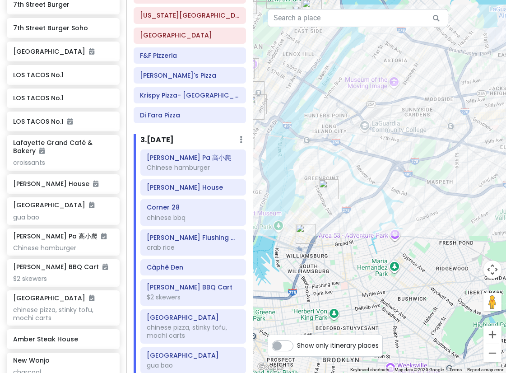
click at [330, 191] on img "Amber Steak House" at bounding box center [329, 189] width 20 height 20
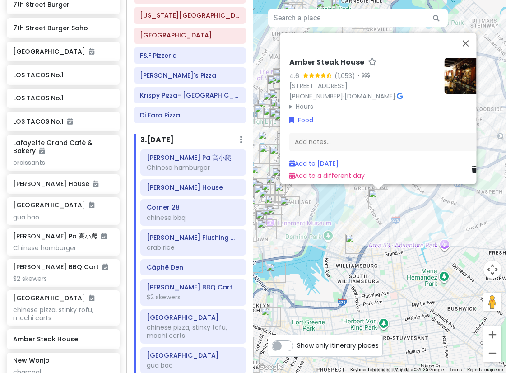
click at [349, 238] on img "L'Industrie Pizzeria" at bounding box center [355, 244] width 20 height 20
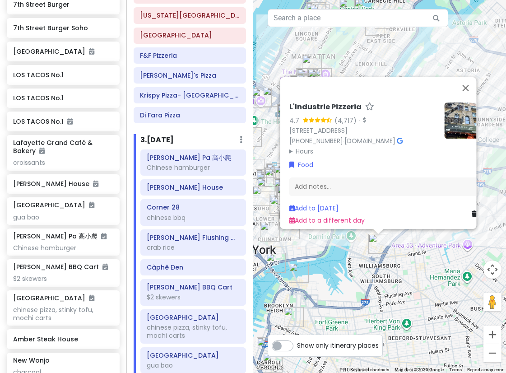
click at [352, 277] on div "L'Industrie Pizzeria 4.7 (4,717) · [STREET_ADDRESS] [PHONE_NUMBER] · [DOMAIN_NA…" at bounding box center [379, 186] width 253 height 373
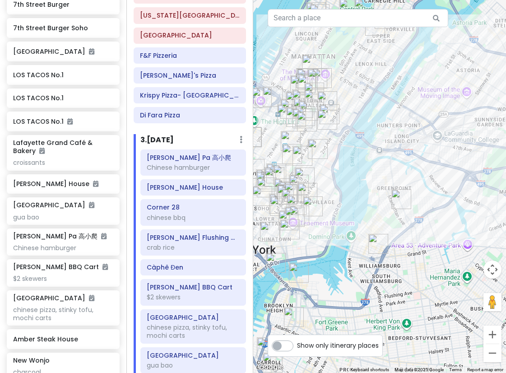
drag, startPoint x: 291, startPoint y: 85, endPoint x: 331, endPoint y: 143, distance: 69.9
click at [310, 95] on img "LOS TACOS No.1" at bounding box center [300, 85] width 20 height 20
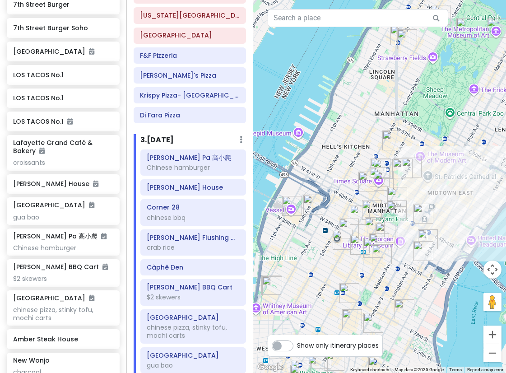
click at [364, 209] on img "7th Street Burger" at bounding box center [360, 215] width 20 height 20
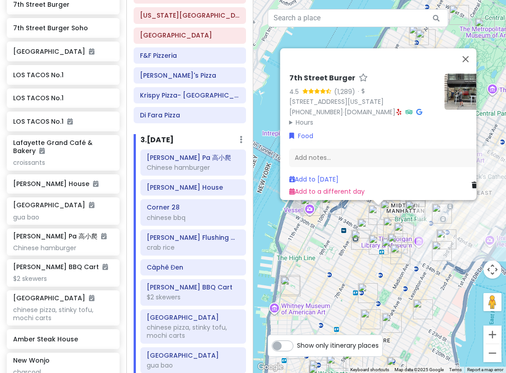
drag, startPoint x: 356, startPoint y: 219, endPoint x: 361, endPoint y: 224, distance: 6.4
click at [356, 220] on div "7th Street Burger 4.5 (1,289) · [STREET_ADDRESS][US_STATE] [PHONE_NUMBER] · [DO…" at bounding box center [379, 186] width 253 height 373
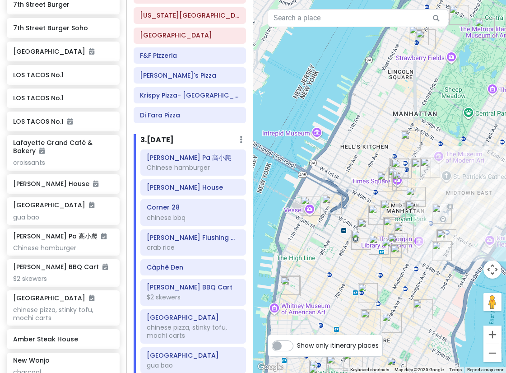
click at [362, 224] on img "LOS TACOS No.1" at bounding box center [368, 229] width 20 height 20
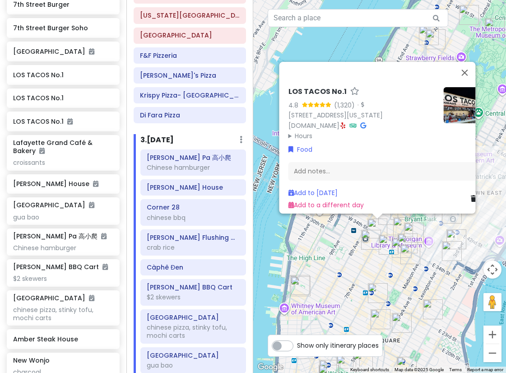
click at [382, 249] on img "FIFTYLAN KOREATOWN" at bounding box center [389, 245] width 20 height 20
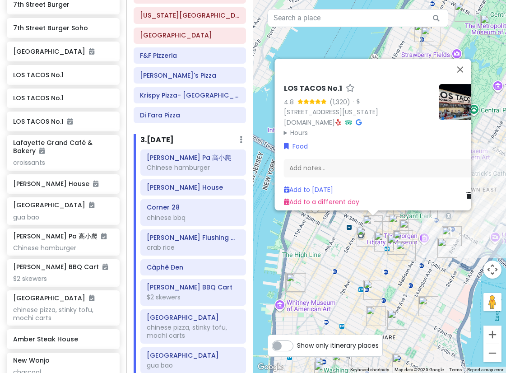
click at [391, 245] on img "New Wonjo" at bounding box center [397, 245] width 20 height 20
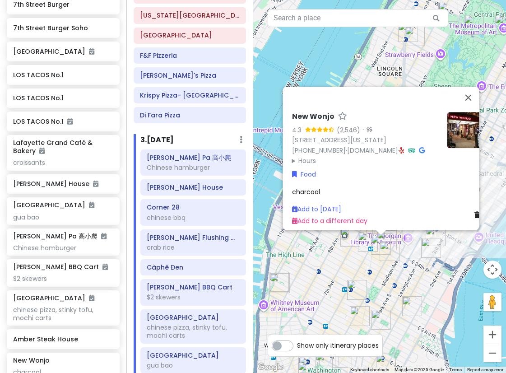
click at [365, 239] on img "FIFTYLAN KOREATOWN" at bounding box center [368, 242] width 20 height 20
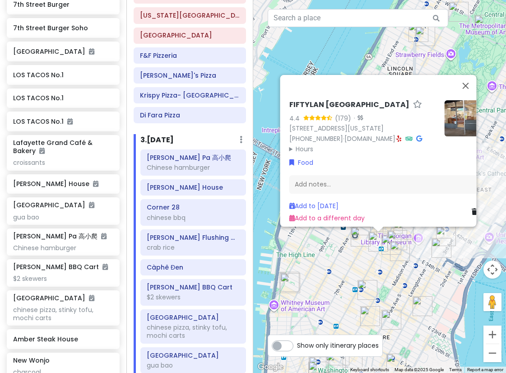
click at [395, 254] on img "Sundaes Best" at bounding box center [400, 251] width 20 height 20
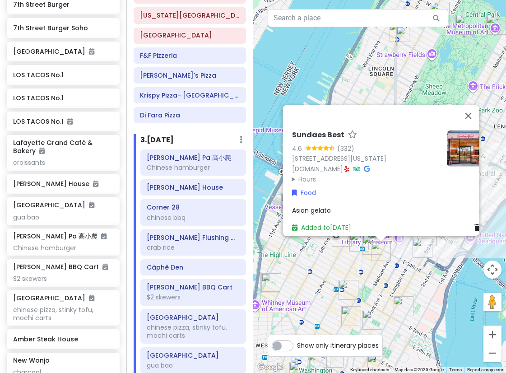
click at [394, 261] on div "Sundaes Best 4.6 (332) [STREET_ADDRESS][US_STATE] [DOMAIN_NAME] · Hours [DATE] …" at bounding box center [379, 186] width 253 height 373
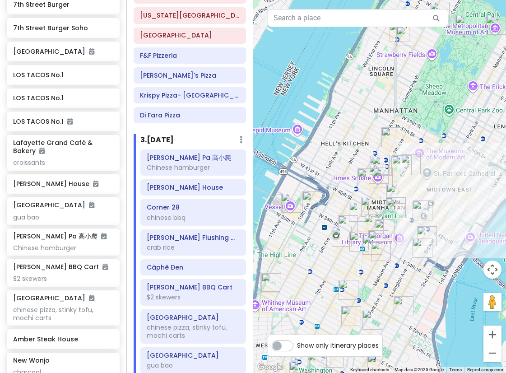
click at [364, 179] on img "LOS TACOS No.1" at bounding box center [368, 178] width 20 height 20
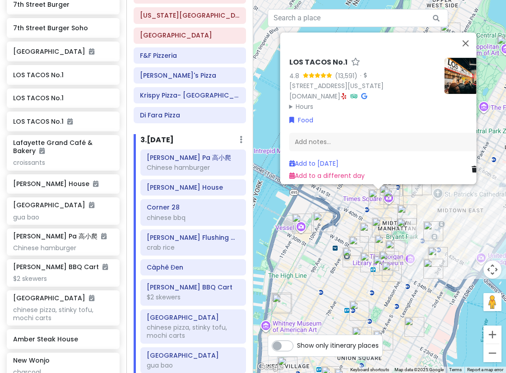
click at [403, 203] on img "I'm donut ? times square" at bounding box center [394, 198] width 20 height 20
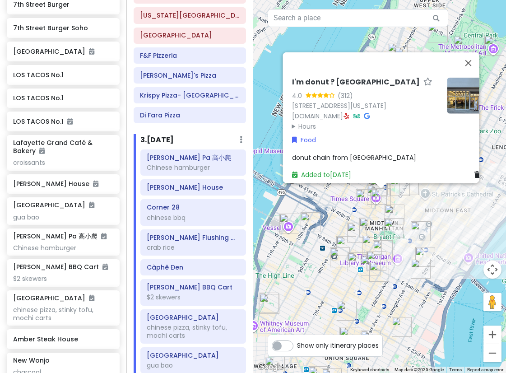
click at [389, 200] on img "I'm donut ? times square" at bounding box center [381, 198] width 20 height 20
click at [390, 209] on img "Don Don Korean BBQ" at bounding box center [395, 215] width 20 height 20
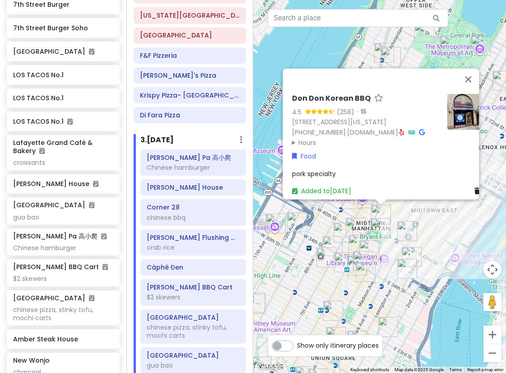
click at [412, 220] on div "Don Don Korean BBQ 4.5 (258) · [STREET_ADDRESS][US_STATE] [PHONE_NUMBER] · [DOM…" at bounding box center [379, 186] width 253 height 373
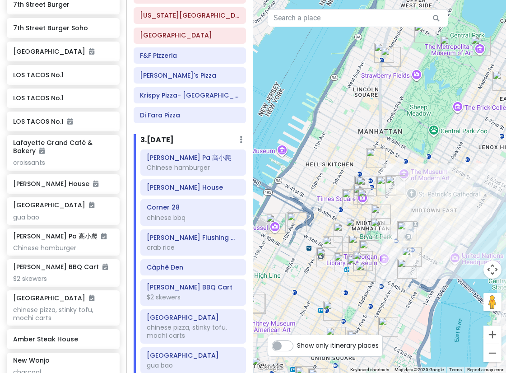
click at [386, 188] on img "Adel's Famous Halal Food" at bounding box center [387, 186] width 20 height 20
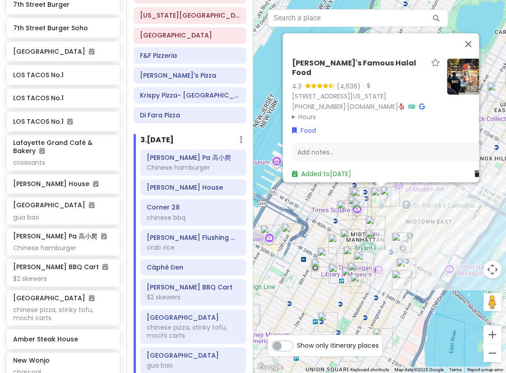
click at [410, 254] on div "[PERSON_NAME]'s Famous Halal Food 4.3 (4,636) · [STREET_ADDRESS][US_STATE] [PHO…" at bounding box center [379, 186] width 253 height 373
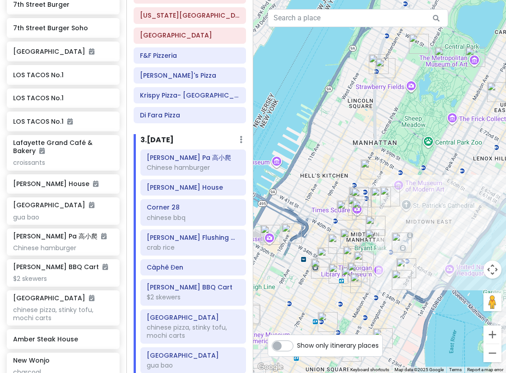
click at [408, 264] on img "KJUN" at bounding box center [406, 268] width 20 height 20
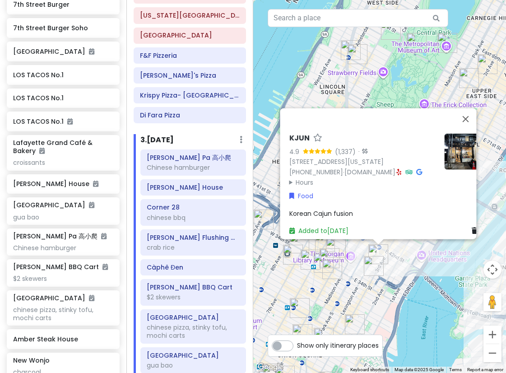
drag, startPoint x: 407, startPoint y: 313, endPoint x: 384, endPoint y: 205, distance: 110.8
click at [384, 212] on div "KJUN 4.9 (1,337) · [STREET_ADDRESS][US_STATE] [PHONE_NUMBER] · [DOMAIN_NAME] · …" at bounding box center [379, 186] width 253 height 373
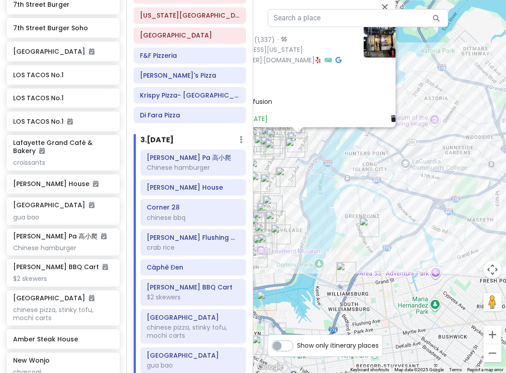
drag, startPoint x: 388, startPoint y: 185, endPoint x: 271, endPoint y: 168, distance: 117.8
click at [271, 168] on div "KJUN 4.9 (1,337) · [STREET_ADDRESS][US_STATE] [PHONE_NUMBER] · [DOMAIN_NAME] · …" at bounding box center [379, 186] width 253 height 373
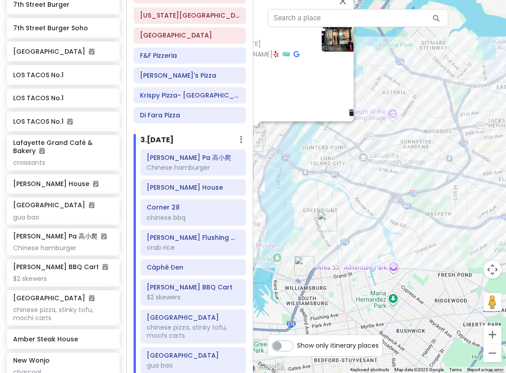
drag, startPoint x: 412, startPoint y: 181, endPoint x: 352, endPoint y: 172, distance: 60.8
click at [352, 172] on div "KJUN 4.9 (1,337) · [STREET_ADDRESS][US_STATE] [PHONE_NUMBER] · [DOMAIN_NAME] · …" at bounding box center [379, 186] width 253 height 373
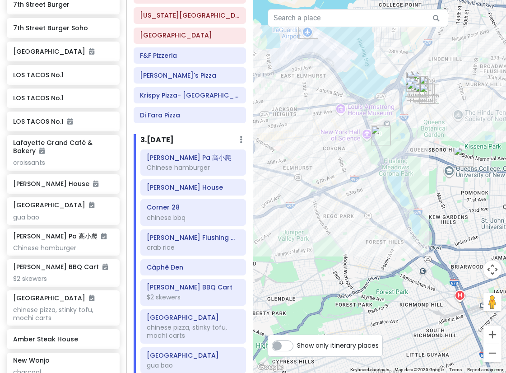
click at [186, 124] on div "Itinerary × 1 . [DATE] Edit Day Notes Delete Day Arrive LGA 9:10am I'm donut ? …" at bounding box center [189, 186] width 126 height 373
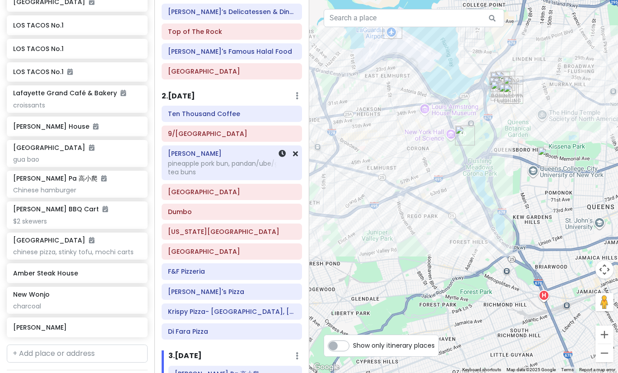
scroll to position [193, 0]
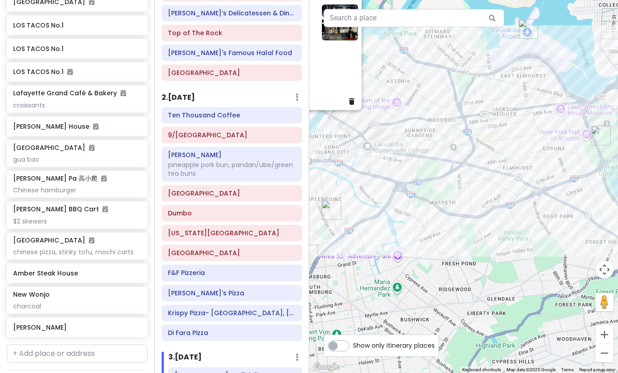
drag, startPoint x: 369, startPoint y: 196, endPoint x: 540, endPoint y: 196, distance: 170.7
click at [540, 196] on div "KJUN 4.9 (1,337) · [STREET_ADDRESS][US_STATE] [PHONE_NUMBER] · [DOMAIN_NAME] · …" at bounding box center [463, 186] width 309 height 373
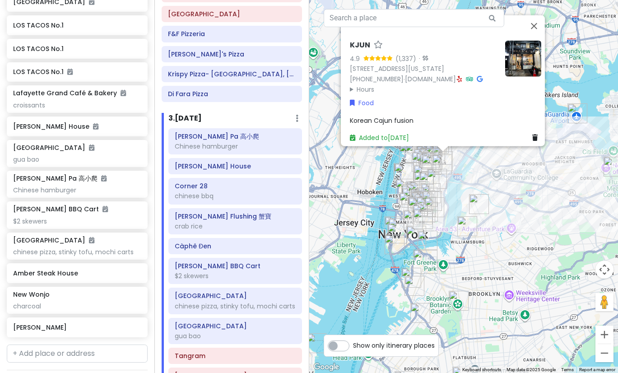
scroll to position [509, 0]
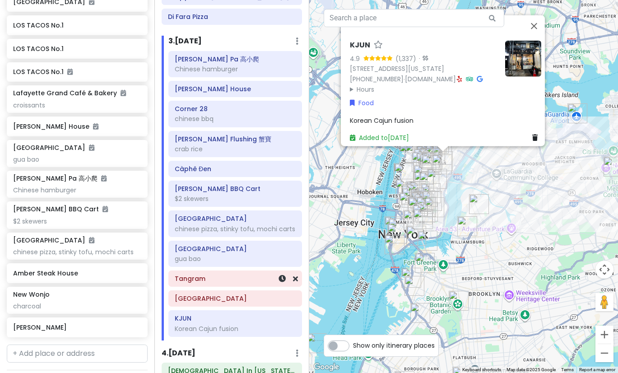
click at [226, 283] on h6 "Tangram" at bounding box center [235, 279] width 121 height 8
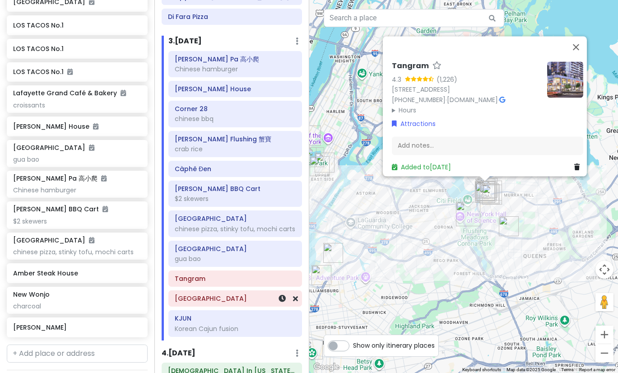
click at [216, 303] on h6 "[GEOGRAPHIC_DATA]" at bounding box center [235, 298] width 121 height 8
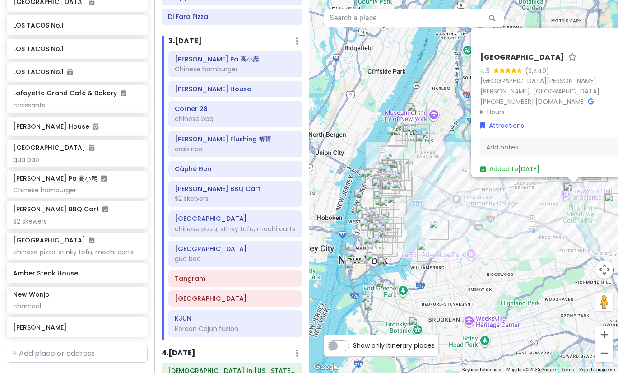
drag, startPoint x: 361, startPoint y: 242, endPoint x: 450, endPoint y: 179, distance: 108.8
click at [449, 182] on div "[GEOGRAPHIC_DATA] 4.5 (3,440) [STREET_ADDRESS][PERSON_NAME][PERSON_NAME] [PHONE…" at bounding box center [463, 186] width 309 height 373
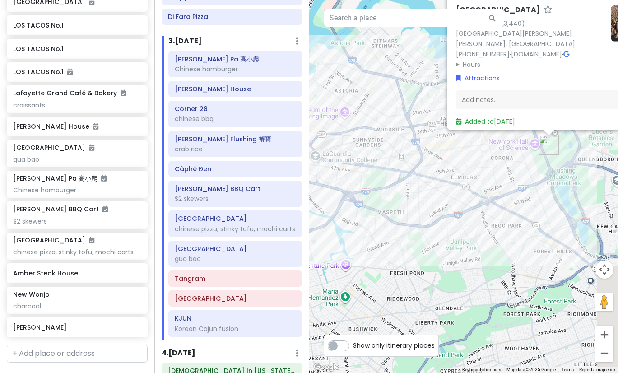
drag, startPoint x: 523, startPoint y: 190, endPoint x: 506, endPoint y: 210, distance: 26.3
click at [507, 210] on div "[GEOGRAPHIC_DATA] 4.5 (3,440) [STREET_ADDRESS][PERSON_NAME][PERSON_NAME] [PHONE…" at bounding box center [463, 186] width 309 height 373
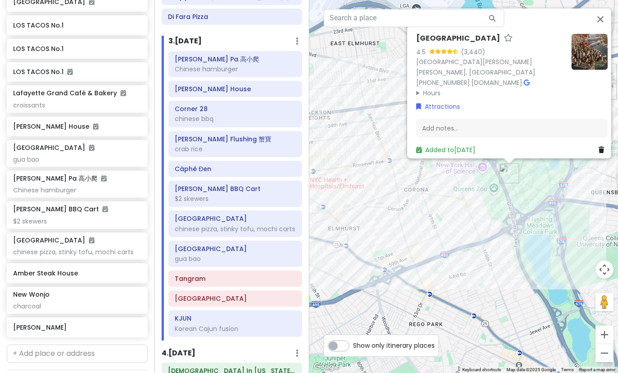
click at [540, 192] on div "[GEOGRAPHIC_DATA] 4.5 (3,440) [STREET_ADDRESS][PERSON_NAME][PERSON_NAME] [PHONE…" at bounding box center [463, 186] width 309 height 373
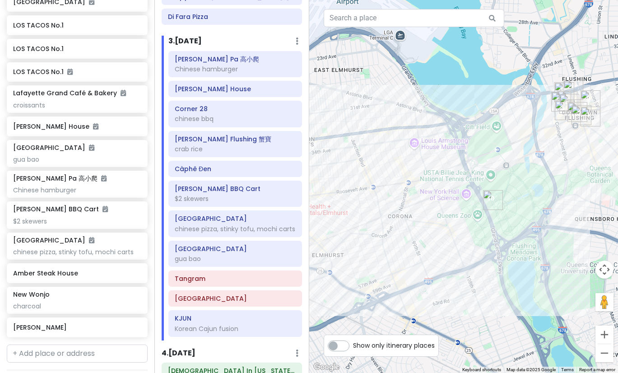
drag, startPoint x: 517, startPoint y: 216, endPoint x: 504, endPoint y: 240, distance: 27.5
click at [504, 240] on div at bounding box center [463, 186] width 309 height 373
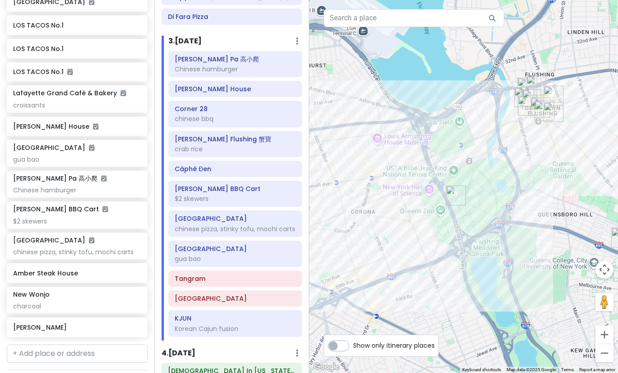
drag, startPoint x: 522, startPoint y: 261, endPoint x: 492, endPoint y: 238, distance: 38.4
click at [492, 238] on div at bounding box center [463, 186] width 309 height 373
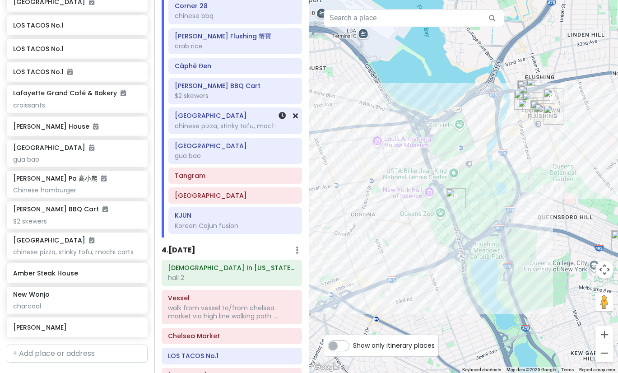
scroll to position [645, 0]
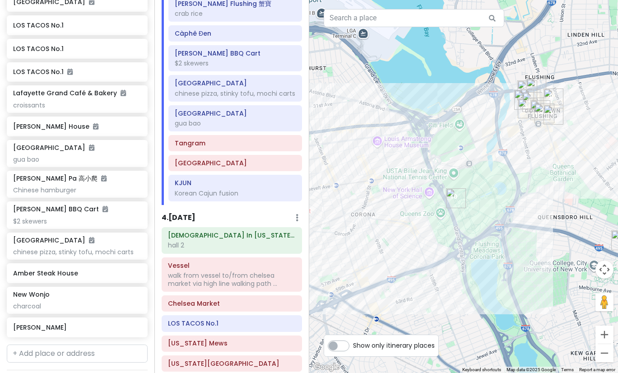
drag, startPoint x: 339, startPoint y: 180, endPoint x: 488, endPoint y: 191, distance: 149.0
click at [460, 194] on div at bounding box center [463, 186] width 309 height 373
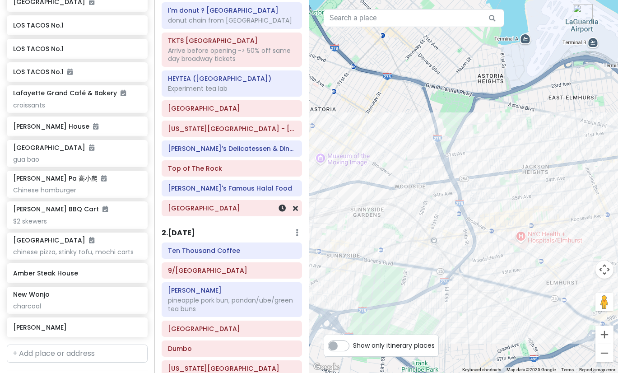
scroll to position [13, 0]
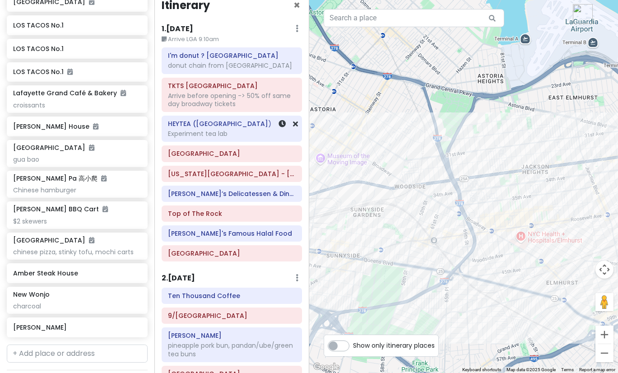
click at [224, 70] on div "Experiment tea lab" at bounding box center [232, 65] width 128 height 8
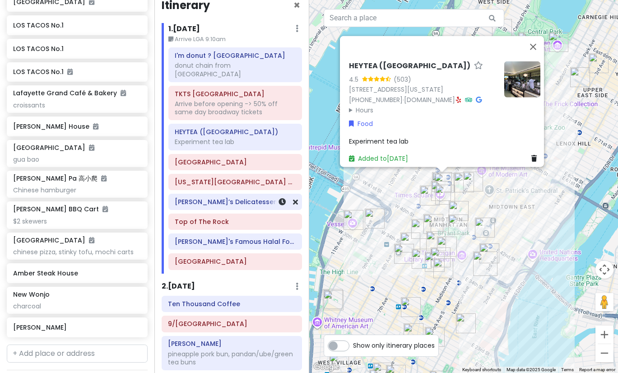
click at [231, 198] on h6 "[PERSON_NAME]’s Delicatessen & Diner" at bounding box center [235, 202] width 121 height 8
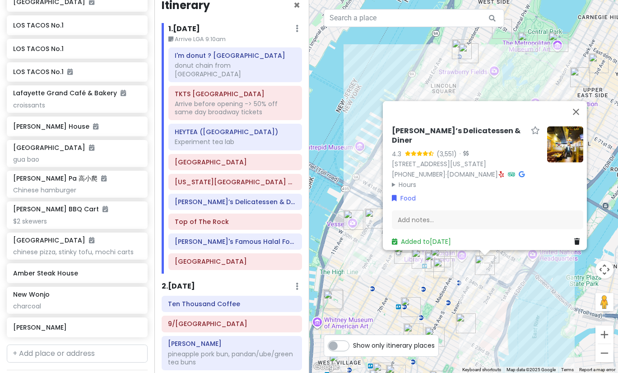
click at [405, 180] on summary "Hours" at bounding box center [466, 184] width 148 height 10
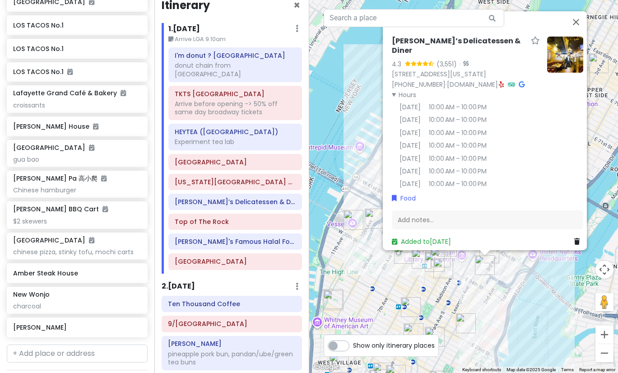
click at [564, 58] on img at bounding box center [565, 55] width 36 height 36
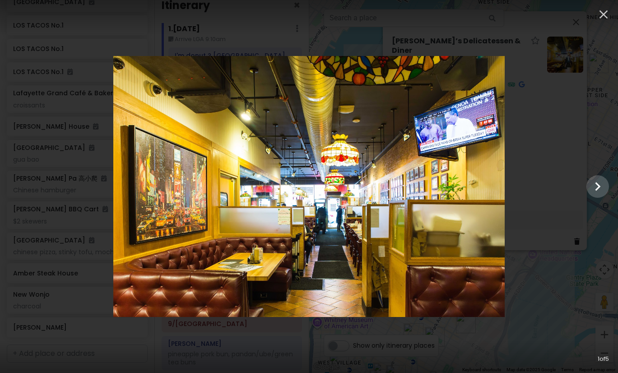
click at [564, 186] on div at bounding box center [309, 186] width 618 height 261
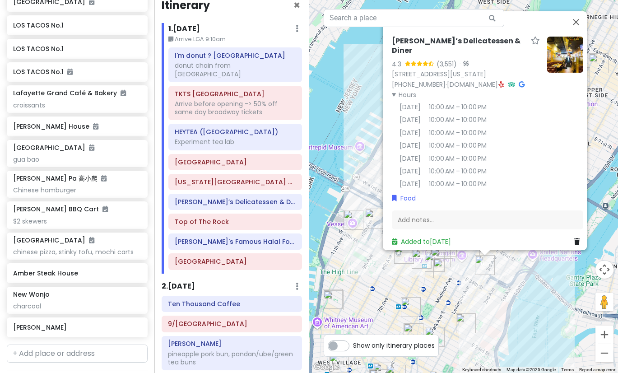
click at [559, 51] on img at bounding box center [565, 55] width 36 height 36
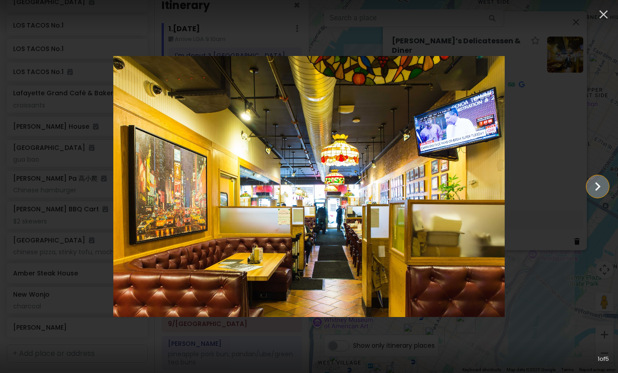
click at [564, 182] on icon "Show slide 2 of 5" at bounding box center [597, 187] width 17 height 22
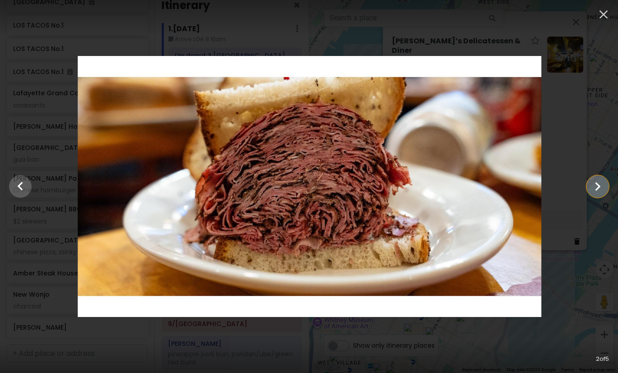
click at [564, 182] on icon "Show slide 3 of 5" at bounding box center [597, 187] width 17 height 22
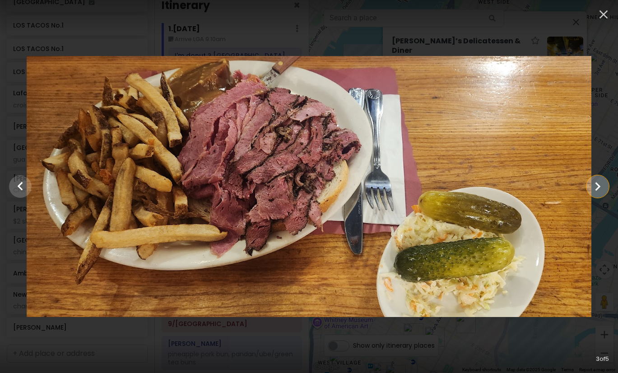
click at [564, 182] on icon "Show slide 4 of 5" at bounding box center [597, 187] width 17 height 22
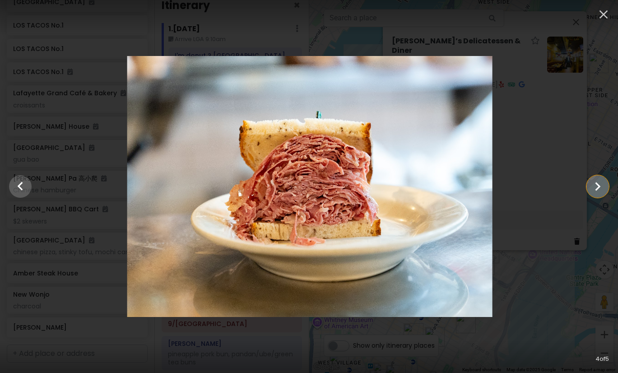
click at [564, 182] on icon "Show slide 5 of 5" at bounding box center [597, 187] width 17 height 22
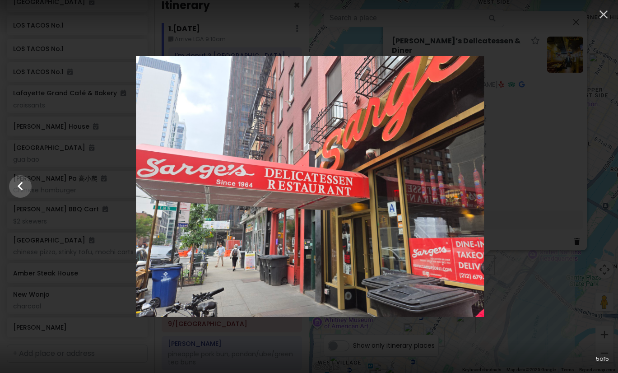
click at [564, 182] on div at bounding box center [310, 186] width 618 height 261
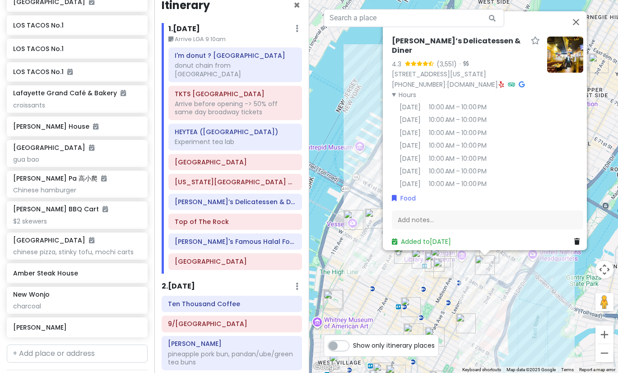
click at [341, 254] on div "Sarge’s Delicatessen & Diner 4.3 (3,551) · [STREET_ADDRESS][US_STATE] [PHONE_NU…" at bounding box center [463, 186] width 309 height 373
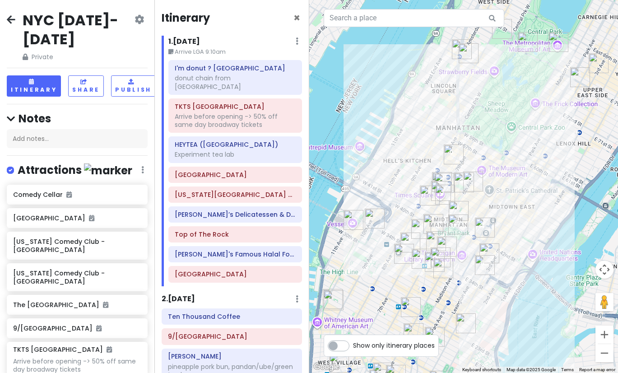
scroll to position [13, 0]
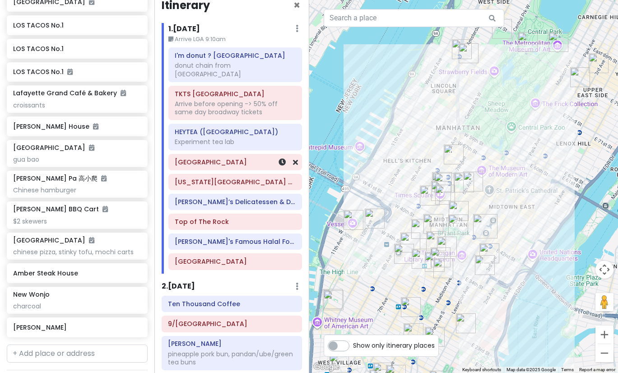
click at [205, 160] on div "[GEOGRAPHIC_DATA]" at bounding box center [235, 161] width 132 height 15
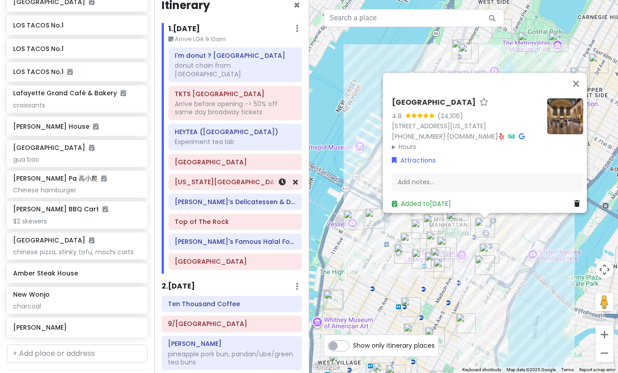
click at [218, 182] on div "[US_STATE][GEOGRAPHIC_DATA] - [PERSON_NAME][GEOGRAPHIC_DATA]" at bounding box center [234, 182] width 133 height 16
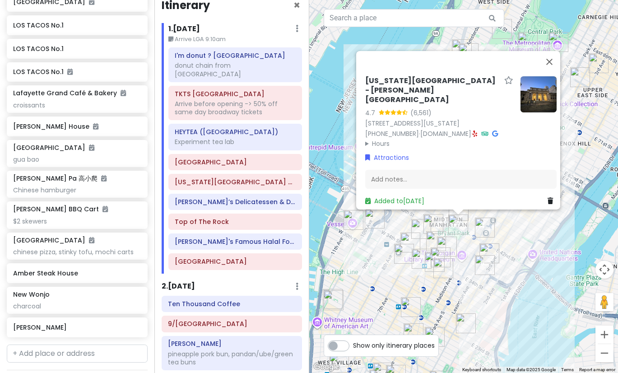
click at [394, 274] on div "New York Public Library - Stephen A. Schwarzman Building 4.7 (6,561) 476 5th Av…" at bounding box center [463, 186] width 309 height 373
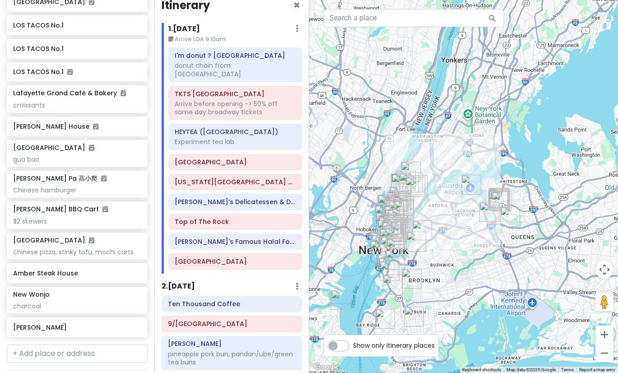
drag, startPoint x: 452, startPoint y: 253, endPoint x: 438, endPoint y: 241, distance: 19.2
click at [438, 241] on div at bounding box center [463, 186] width 309 height 373
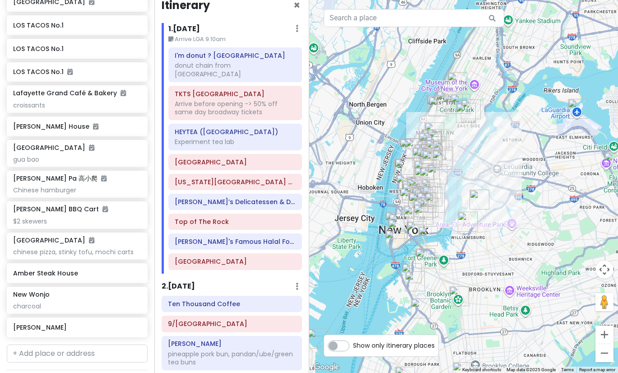
drag, startPoint x: 394, startPoint y: 268, endPoint x: 459, endPoint y: 266, distance: 65.5
click at [435, 266] on img "New York Transit Museum" at bounding box center [425, 258] width 20 height 20
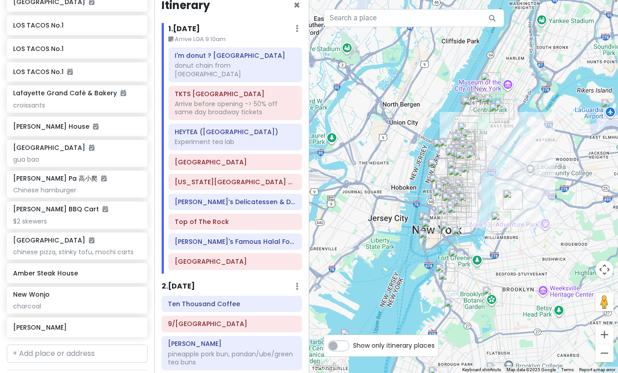
click at [495, 216] on img "L'Industrie Pizzeria" at bounding box center [501, 222] width 20 height 20
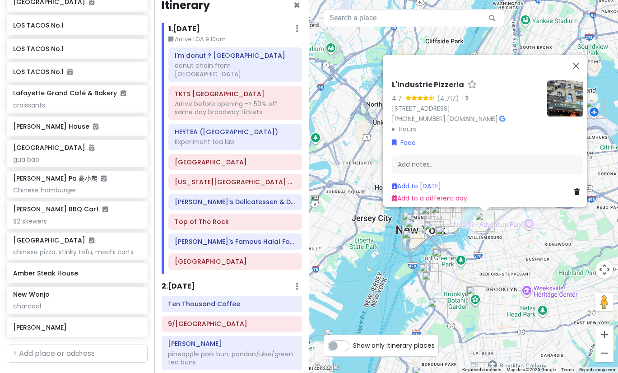
click at [526, 243] on div "L'Industrie Pizzeria 4.7 (4,717) · 254 S 2nd St, Brooklyn, NY 11211, USA (718) …" at bounding box center [463, 186] width 309 height 373
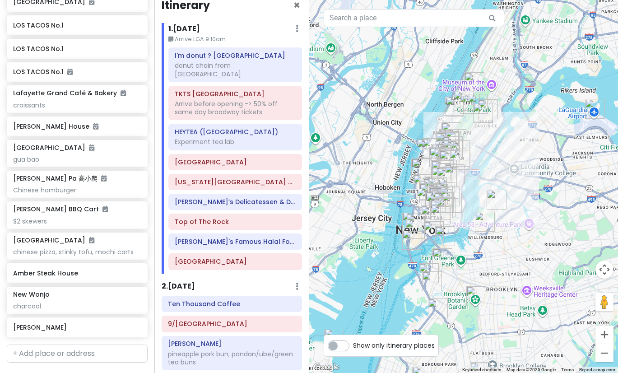
click at [490, 198] on img "Amber Steak House" at bounding box center [497, 200] width 20 height 20
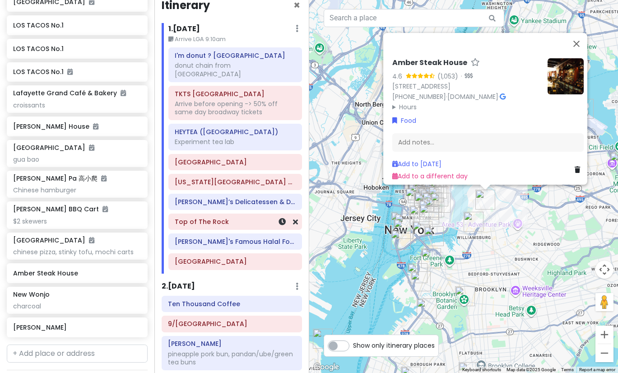
click at [228, 218] on h6 "Top of The Rock" at bounding box center [235, 222] width 121 height 8
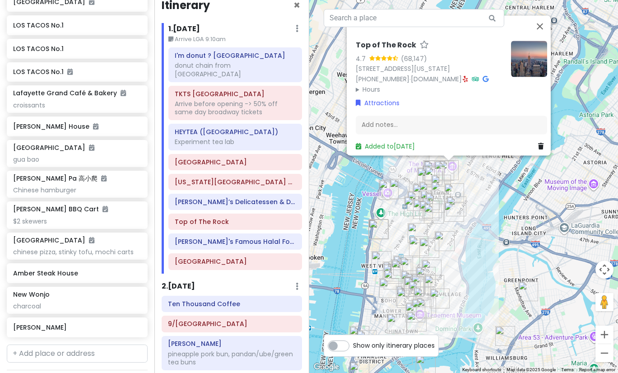
click at [474, 244] on div "Top of The Rock 4.7 (68,147) [STREET_ADDRESS][US_STATE] [PHONE_NUMBER] · [DOMAI…" at bounding box center [463, 186] width 309 height 373
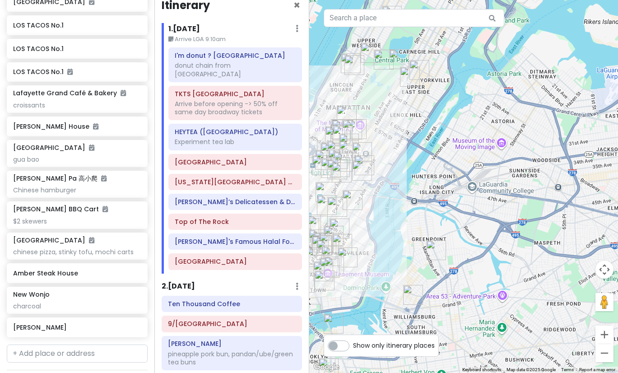
drag, startPoint x: 545, startPoint y: 269, endPoint x: 410, endPoint y: 200, distance: 152.3
click at [420, 206] on div at bounding box center [463, 186] width 309 height 373
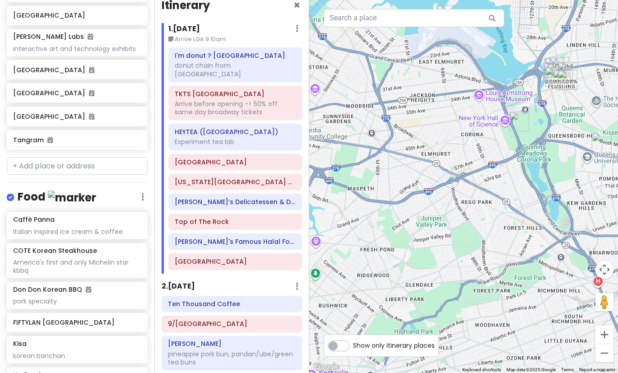
scroll to position [766, 0]
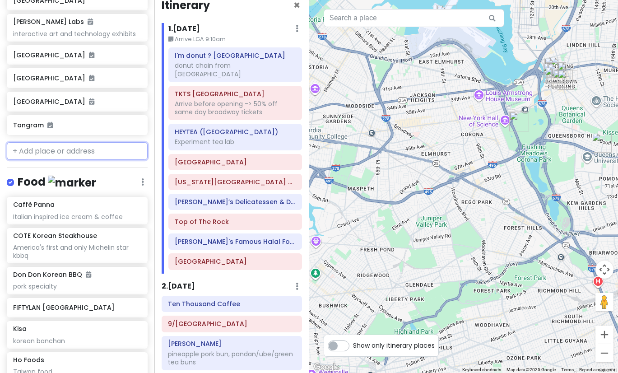
click at [103, 142] on input "text" at bounding box center [77, 151] width 141 height 18
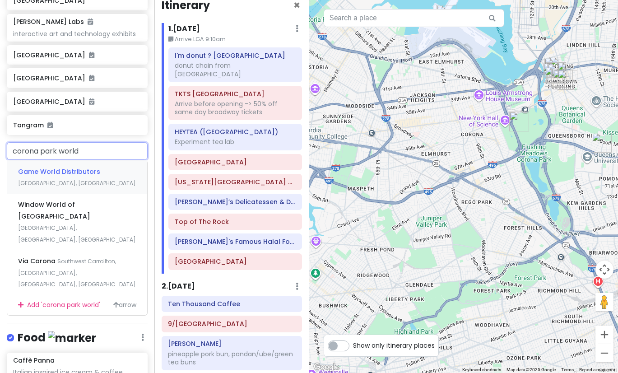
type input "corona park world f"
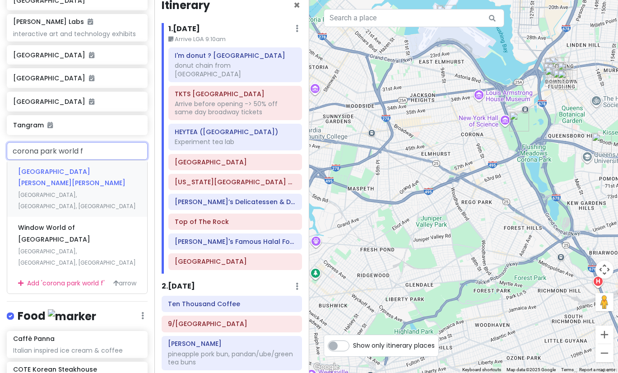
click at [84, 167] on span "Flushing Meadows Corona Park" at bounding box center [71, 177] width 107 height 21
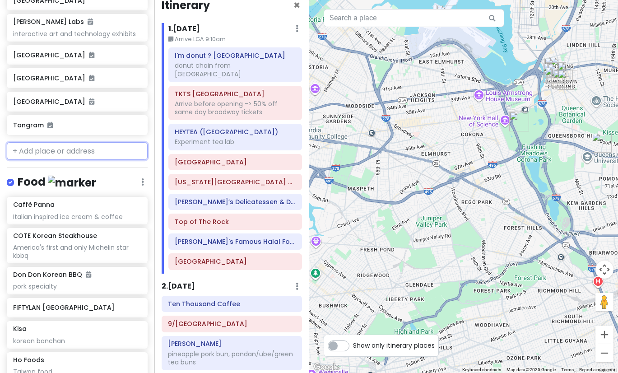
scroll to position [789, 0]
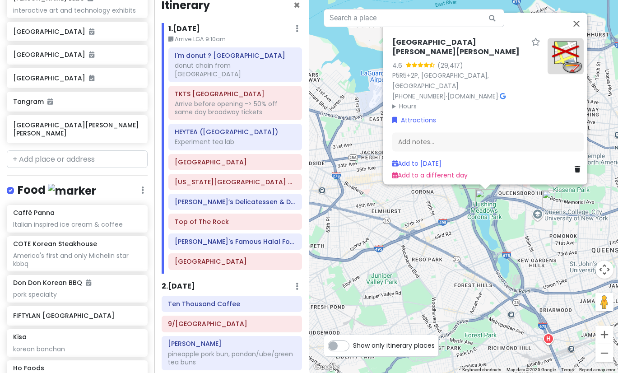
click at [560, 74] on img at bounding box center [566, 56] width 36 height 36
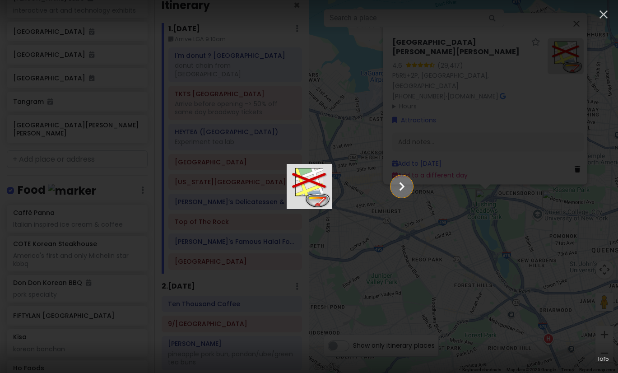
click at [413, 188] on button "Show slide 2 of 5" at bounding box center [402, 186] width 23 height 23
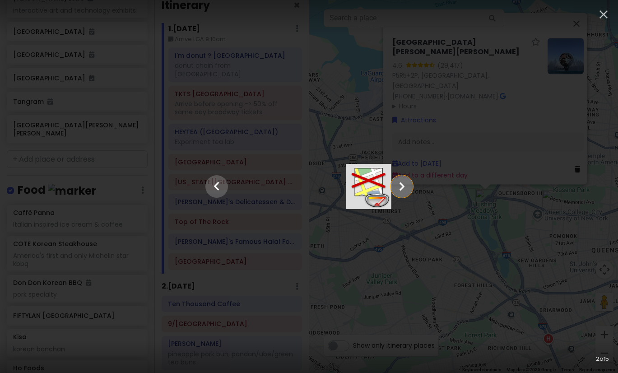
click at [413, 187] on button "Show slide 3 of 5" at bounding box center [402, 186] width 23 height 23
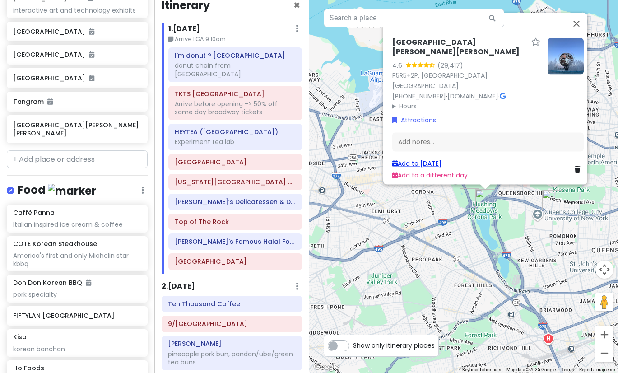
click at [435, 159] on link "Add to Thu 1/15" at bounding box center [416, 163] width 49 height 9
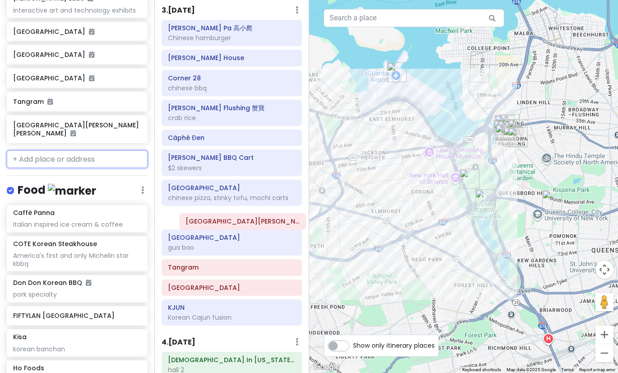
scroll to position [570, 0]
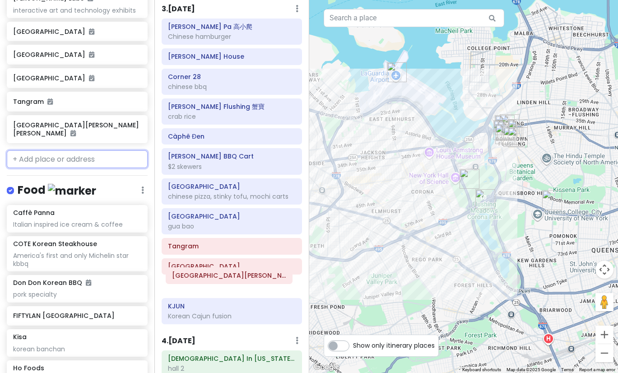
drag, startPoint x: 205, startPoint y: 276, endPoint x: 201, endPoint y: 280, distance: 5.4
click at [201, 280] on div "Itinerary × 1 . Thu 1/15 Edit Day Notes Delete Day Arrive LGA 9:10am I'm donut …" at bounding box center [231, 186] width 154 height 373
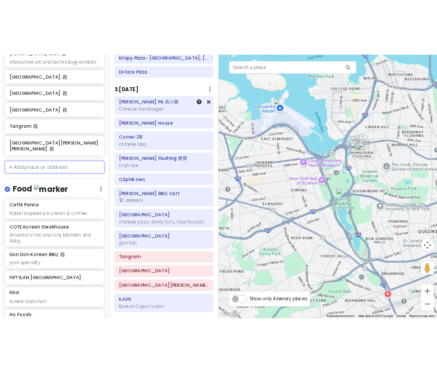
scroll to position [620, 0]
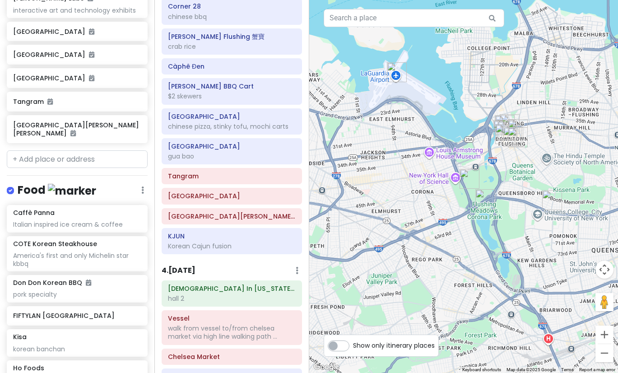
click at [391, 206] on div at bounding box center [463, 186] width 309 height 373
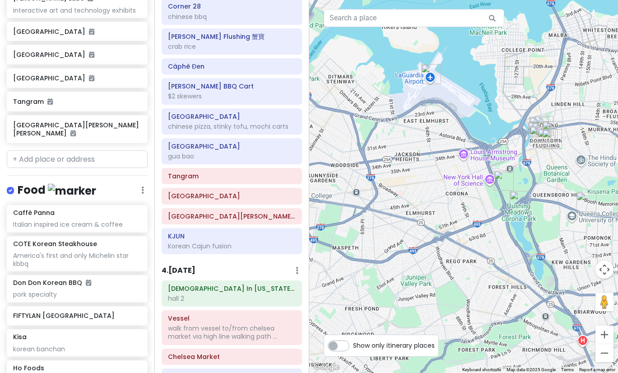
drag, startPoint x: 389, startPoint y: 206, endPoint x: 444, endPoint y: 211, distance: 55.3
click at [444, 211] on div at bounding box center [463, 186] width 309 height 373
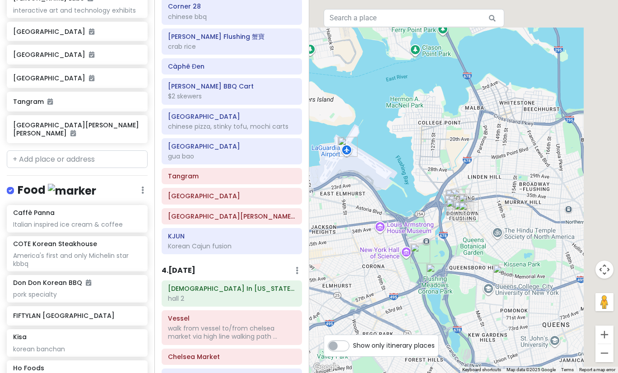
click at [287, 289] on div "NYC 1/15-1/20/26 Private Change Dates Make a Copy Delete Trip Give Feedback 💡 S…" at bounding box center [309, 186] width 618 height 373
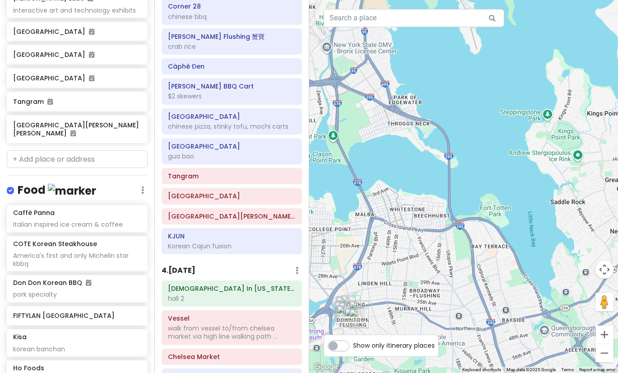
drag, startPoint x: 323, startPoint y: 265, endPoint x: 459, endPoint y: 263, distance: 135.9
click at [459, 263] on div at bounding box center [463, 186] width 309 height 373
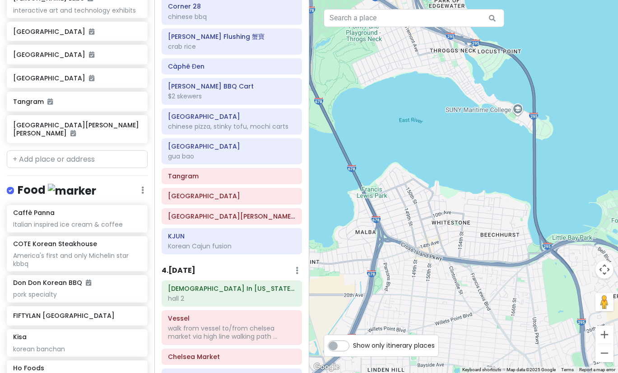
drag, startPoint x: 417, startPoint y: 205, endPoint x: 450, endPoint y: 199, distance: 33.6
click at [450, 199] on div at bounding box center [463, 186] width 309 height 373
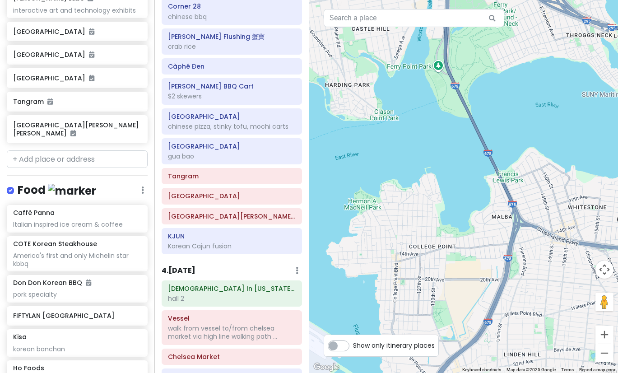
drag, startPoint x: 396, startPoint y: 218, endPoint x: 489, endPoint y: 214, distance: 93.1
click at [489, 214] on div at bounding box center [463, 186] width 309 height 373
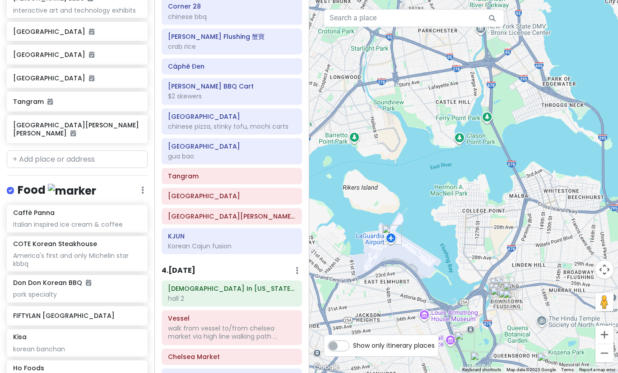
drag, startPoint x: 423, startPoint y: 249, endPoint x: 475, endPoint y: 227, distance: 56.9
click at [475, 227] on div at bounding box center [463, 186] width 309 height 373
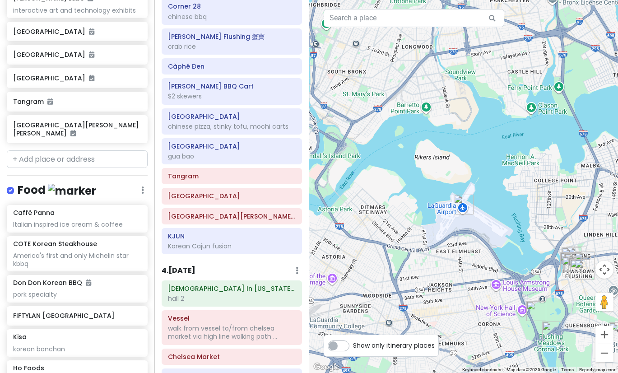
drag, startPoint x: 511, startPoint y: 286, endPoint x: 418, endPoint y: 219, distance: 114.5
click at [419, 219] on div at bounding box center [463, 186] width 309 height 373
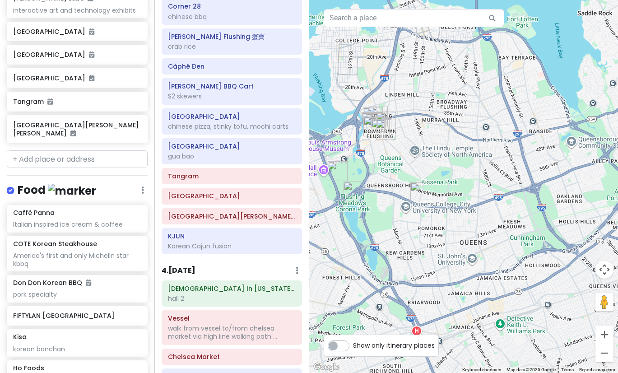
drag, startPoint x: 418, startPoint y: 219, endPoint x: 448, endPoint y: 247, distance: 40.9
click at [448, 247] on div at bounding box center [463, 186] width 309 height 373
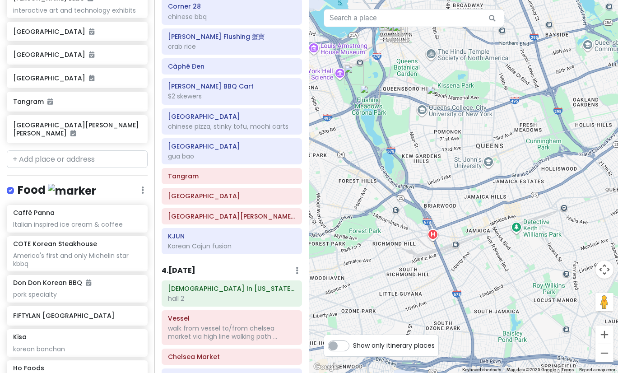
drag, startPoint x: 459, startPoint y: 208, endPoint x: 475, endPoint y: 107, distance: 102.4
click at [475, 107] on div at bounding box center [463, 186] width 309 height 373
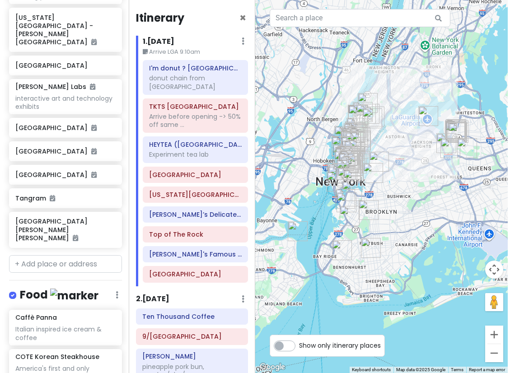
scroll to position [759, 0]
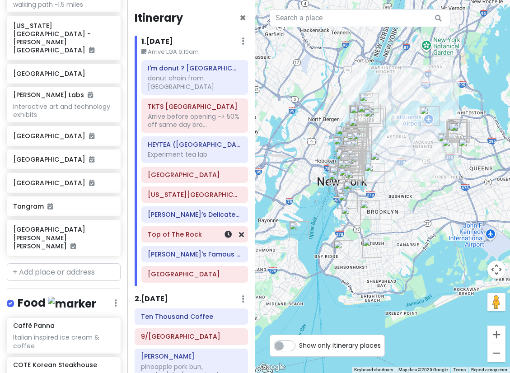
click at [184, 230] on h6 "Top of The Rock" at bounding box center [195, 234] width 94 height 8
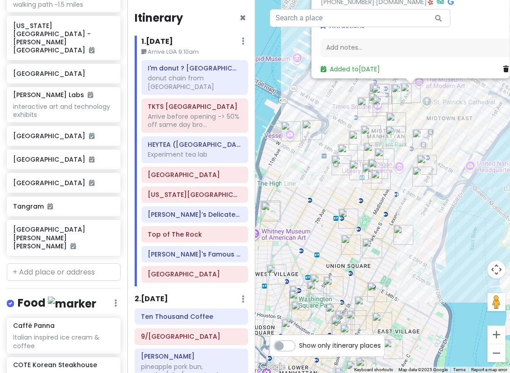
click at [378, 164] on img "New Wonjo" at bounding box center [372, 173] width 20 height 20
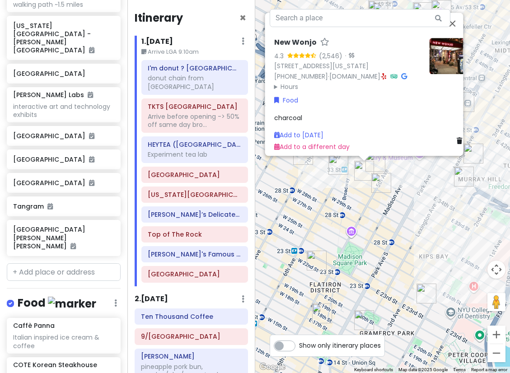
click at [374, 162] on img "Empire State Building" at bounding box center [375, 162] width 20 height 20
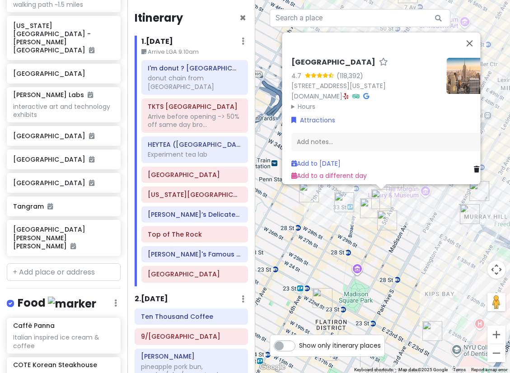
click at [419, 259] on div "Empire State Building 4.7 (118,392) 20 W 34th St., New York, NY 10001, USA www.…" at bounding box center [382, 186] width 255 height 373
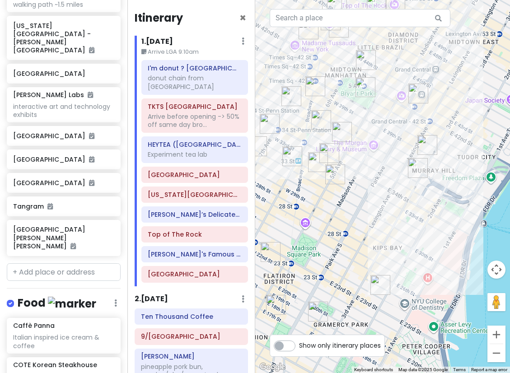
click at [327, 154] on img "New Wonjo" at bounding box center [318, 162] width 20 height 20
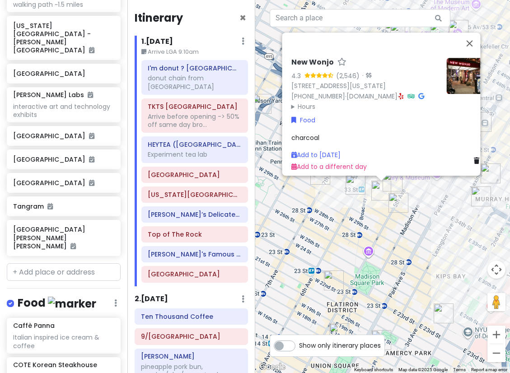
click at [464, 258] on div "New Wonjo 4.3 (2,546) · 23 W 32nd St, New York, NY 10001, USA (212) 695-5815 · …" at bounding box center [382, 186] width 255 height 373
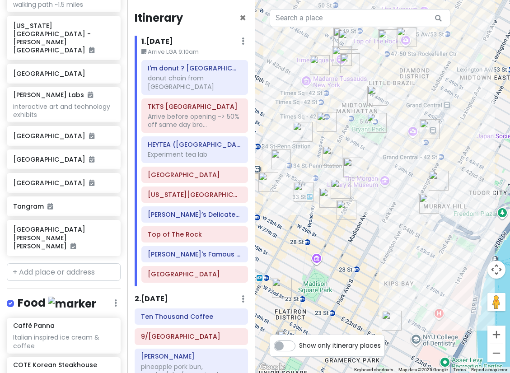
drag, startPoint x: 448, startPoint y: 222, endPoint x: 382, endPoint y: 233, distance: 66.4
click at [382, 233] on div at bounding box center [382, 186] width 255 height 373
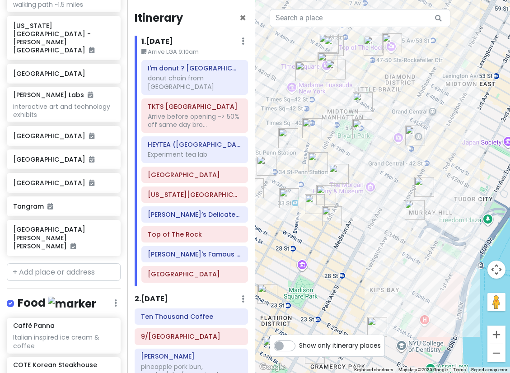
click at [419, 184] on img "KJUN" at bounding box center [424, 187] width 20 height 20
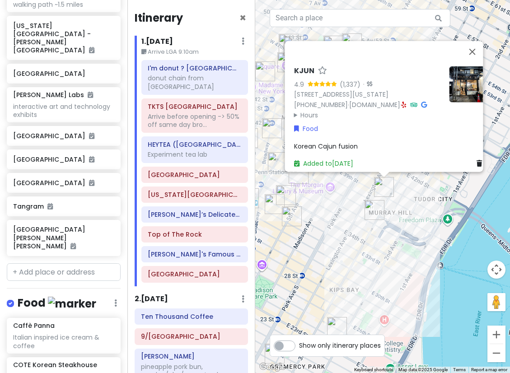
click at [409, 199] on div "KJUN 4.9 (1,337) · [STREET_ADDRESS][US_STATE] [PHONE_NUMBER] · [DOMAIN_NAME] · …" at bounding box center [382, 186] width 255 height 373
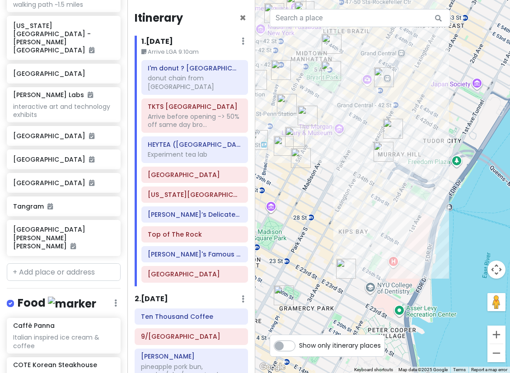
drag, startPoint x: 359, startPoint y: 242, endPoint x: 364, endPoint y: 149, distance: 93.2
click at [364, 149] on div at bounding box center [382, 186] width 255 height 373
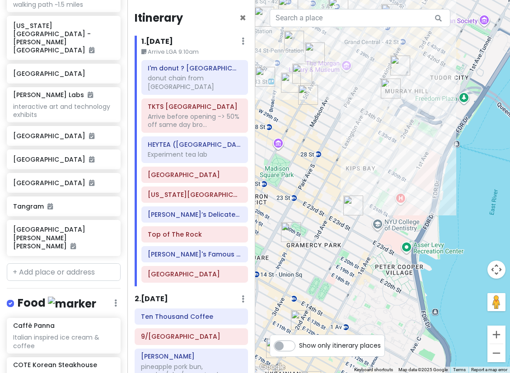
drag, startPoint x: 318, startPoint y: 135, endPoint x: 345, endPoint y: 236, distance: 104.3
click at [345, 232] on div at bounding box center [382, 186] width 255 height 373
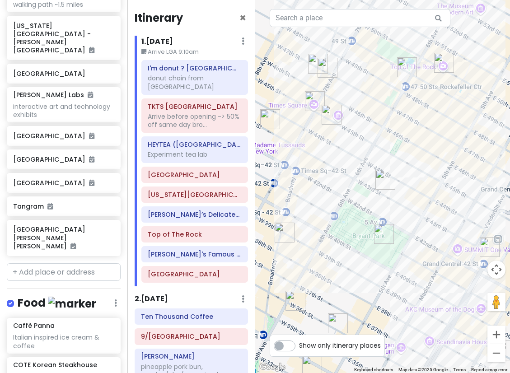
click at [379, 228] on img "New York Public Library - Stephen A. Schwarzman Building" at bounding box center [384, 234] width 20 height 20
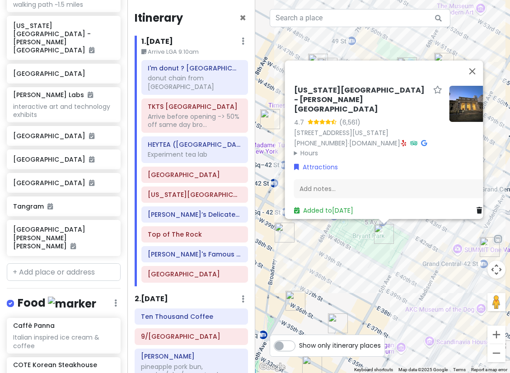
click at [370, 270] on div "New York Public Library - Stephen A. Schwarzman Building 4.7 (6,561) 476 5th Av…" at bounding box center [382, 186] width 255 height 373
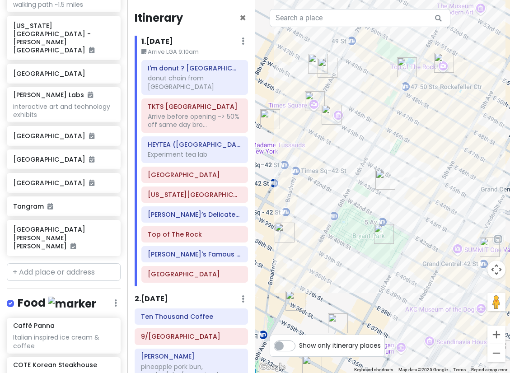
click at [285, 234] on img "Ten Thousand Coffee" at bounding box center [285, 233] width 20 height 20
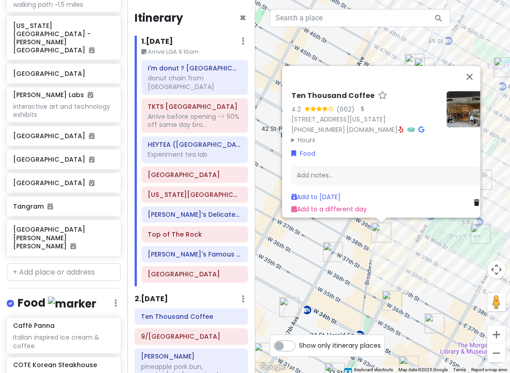
click at [420, 265] on div "Ten Thousand Coffee 4.2 (662) · 1410 Broadway Unit 105, New York, NY 10018, USA…" at bounding box center [382, 186] width 255 height 373
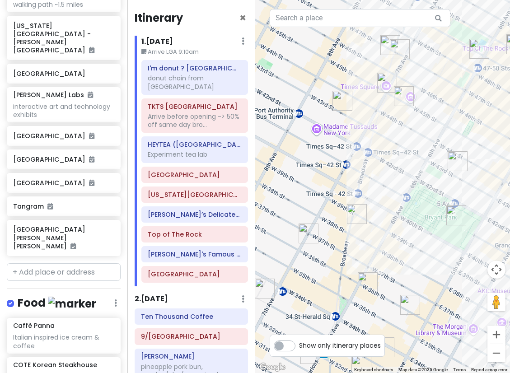
drag, startPoint x: 418, startPoint y: 265, endPoint x: 315, endPoint y: 166, distance: 143.1
click at [326, 174] on div at bounding box center [382, 186] width 255 height 373
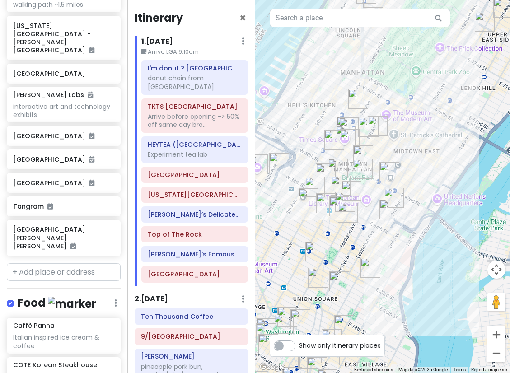
drag, startPoint x: 301, startPoint y: 223, endPoint x: 332, endPoint y: 219, distance: 31.8
click at [331, 220] on div at bounding box center [382, 186] width 255 height 373
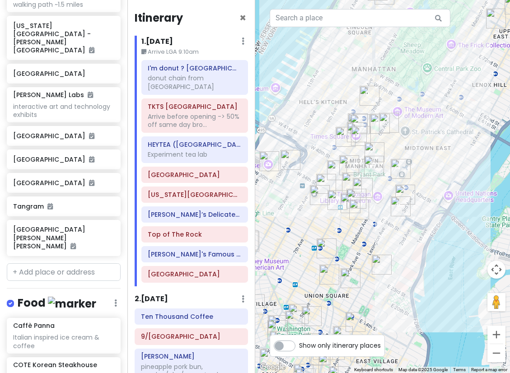
click at [288, 153] on img "Church In New York City" at bounding box center [290, 160] width 20 height 20
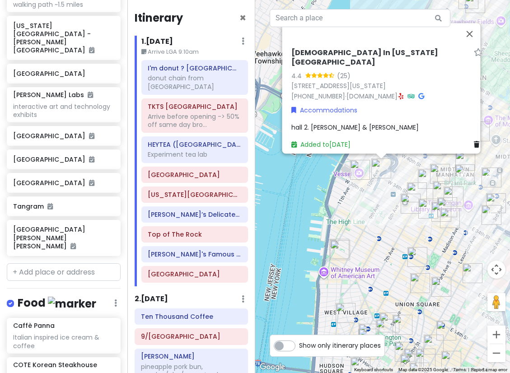
click at [362, 171] on img "Vessel" at bounding box center [360, 170] width 20 height 20
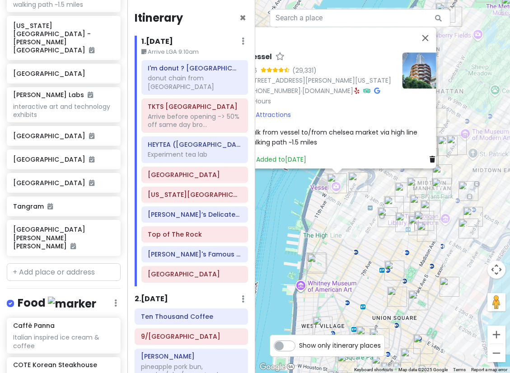
drag, startPoint x: 377, startPoint y: 230, endPoint x: 359, endPoint y: 223, distance: 18.6
click at [360, 224] on div "Vessel 4.6 (29,331) 20 Hudson Yards, New York, NY 10001, USA (332) 204-8500 · w…" at bounding box center [382, 186] width 255 height 373
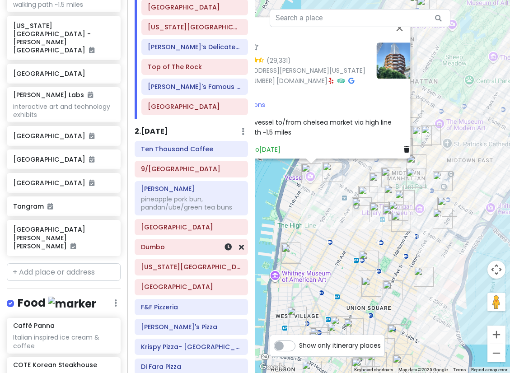
scroll to position [181, 0]
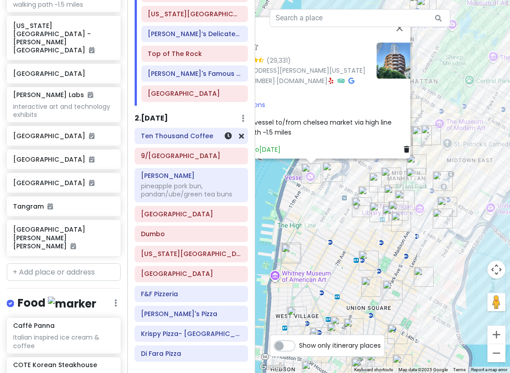
click at [176, 132] on h6 "Ten Thousand Coffee" at bounding box center [191, 136] width 101 height 8
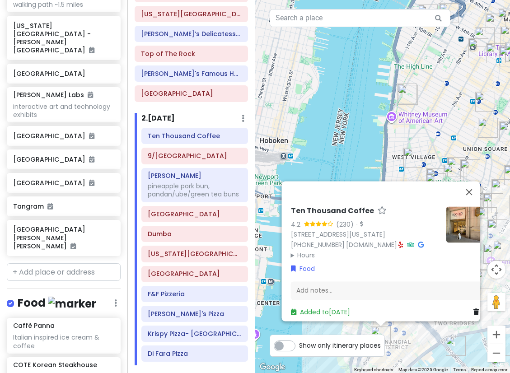
click at [275, 234] on div "Ten Thousand Coffee 4.2 (230) · 14 Wall St, New York, NY 10005, USA (646) 589-6…" at bounding box center [382, 186] width 255 height 373
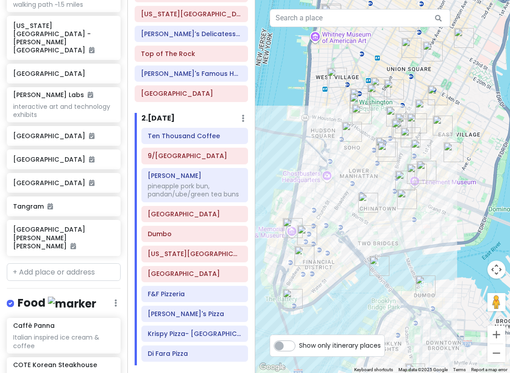
drag, startPoint x: 454, startPoint y: 259, endPoint x: 404, endPoint y: 172, distance: 100.3
click at [404, 172] on img "The Sandwich Board" at bounding box center [405, 181] width 20 height 20
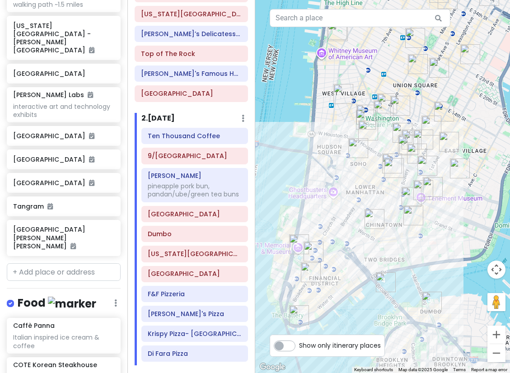
drag, startPoint x: 414, startPoint y: 230, endPoint x: 421, endPoint y: 253, distance: 24.6
click at [421, 253] on div at bounding box center [382, 186] width 255 height 373
click at [313, 247] on img "Mercer Labs" at bounding box center [313, 252] width 20 height 20
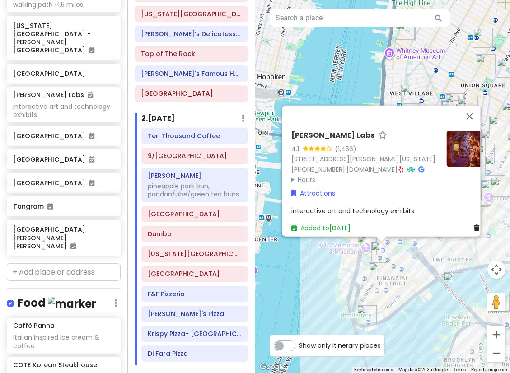
click at [326, 267] on div "[PERSON_NAME] Labs 4.1 (1,456) [STREET_ADDRESS][PERSON_NAME][US_STATE] [PHONE_N…" at bounding box center [382, 186] width 255 height 373
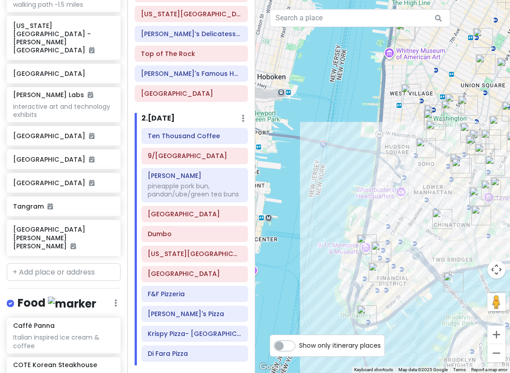
click at [442, 216] on img "Mei Lai Wah" at bounding box center [442, 219] width 20 height 20
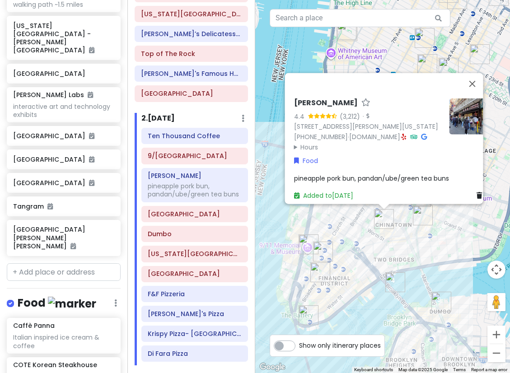
click at [417, 230] on div "Mei Lai Wah 4.4 (3,212) · 41 Mott St, New York, NY 10013, USA (212) 966-7866 · …" at bounding box center [382, 186] width 255 height 373
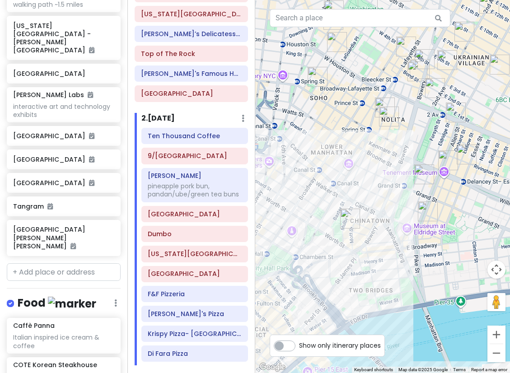
click at [346, 215] on img "Mei Lai Wah" at bounding box center [350, 219] width 20 height 20
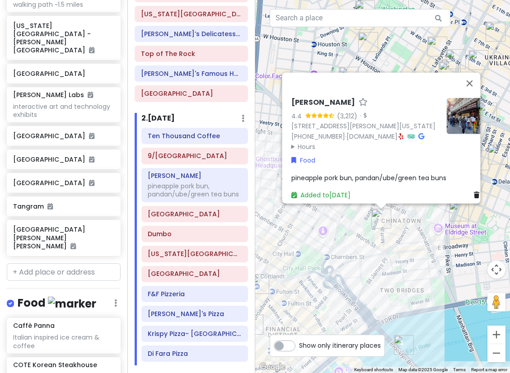
click at [312, 143] on summary "Hours" at bounding box center [365, 146] width 148 height 10
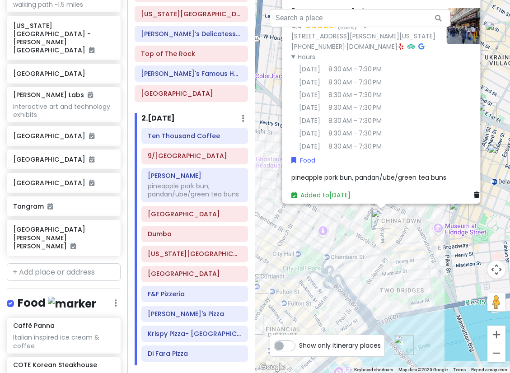
click at [404, 242] on div "Mei Lai Wah 4.4 (3,212) · 41 Mott St, New York, NY 10013, USA (212) 966-7866 · …" at bounding box center [382, 186] width 255 height 373
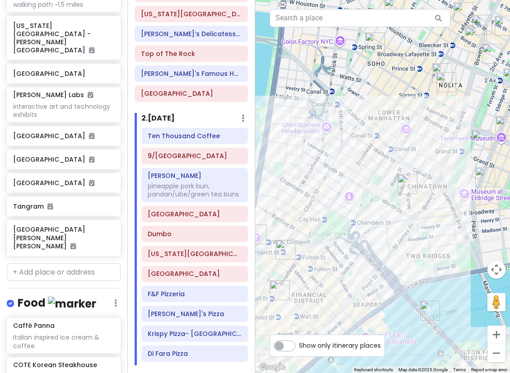
drag, startPoint x: 417, startPoint y: 232, endPoint x: 443, endPoint y: 196, distance: 44.3
click at [443, 196] on div at bounding box center [382, 186] width 255 height 373
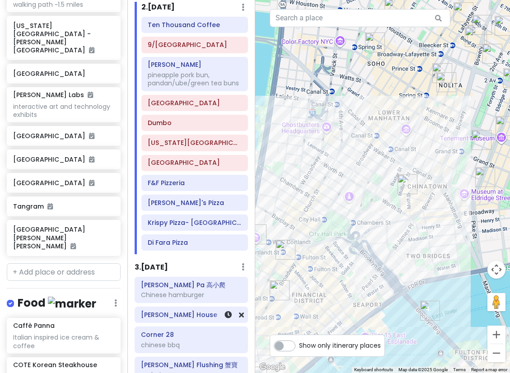
scroll to position [271, 0]
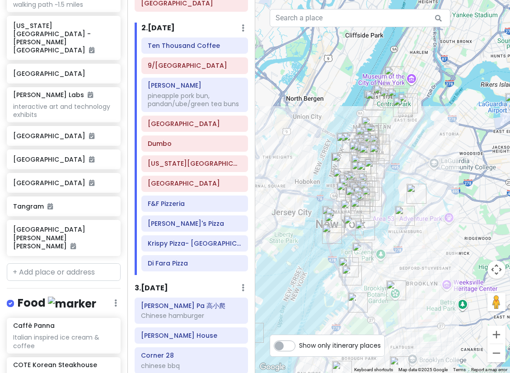
drag, startPoint x: 390, startPoint y: 309, endPoint x: 388, endPoint y: 272, distance: 37.5
click at [388, 272] on div at bounding box center [382, 186] width 255 height 373
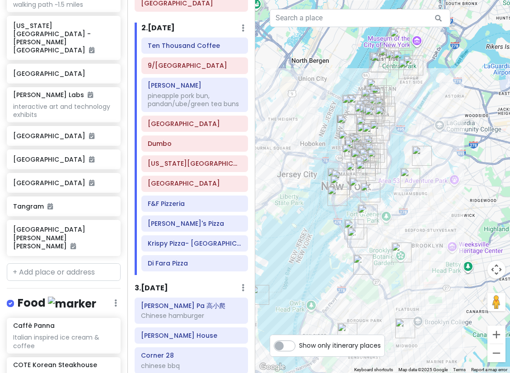
drag, startPoint x: 384, startPoint y: 273, endPoint x: 391, endPoint y: 232, distance: 41.8
click at [391, 236] on div at bounding box center [382, 186] width 255 height 373
